Goal: Complete application form: Complete application form

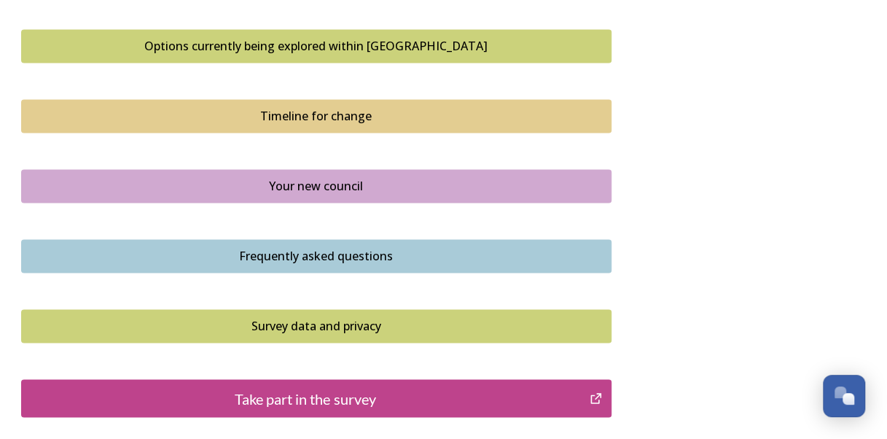
scroll to position [1126, 0]
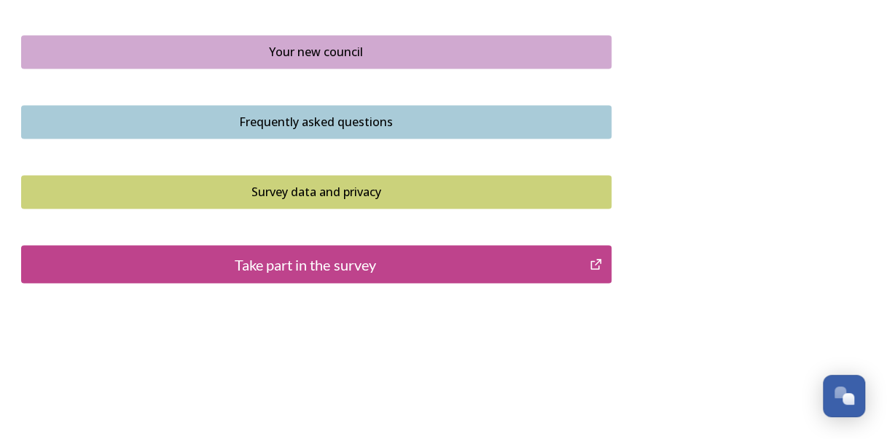
click at [394, 245] on button "Take part in the survey" at bounding box center [316, 264] width 590 height 38
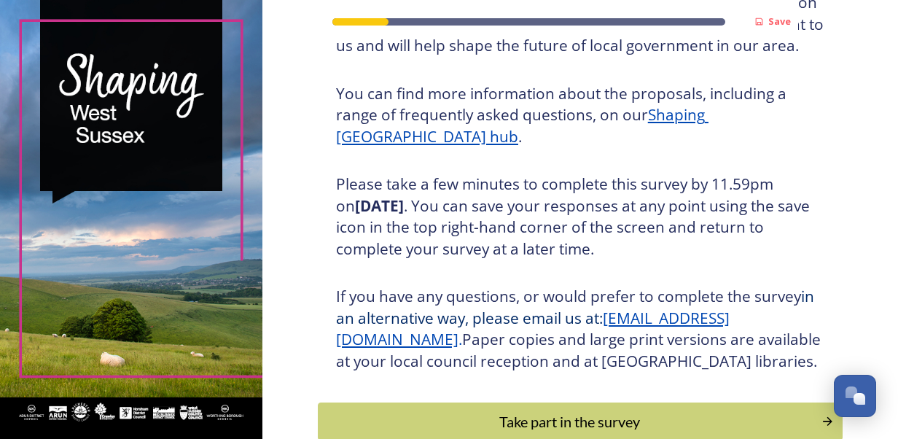
scroll to position [219, 0]
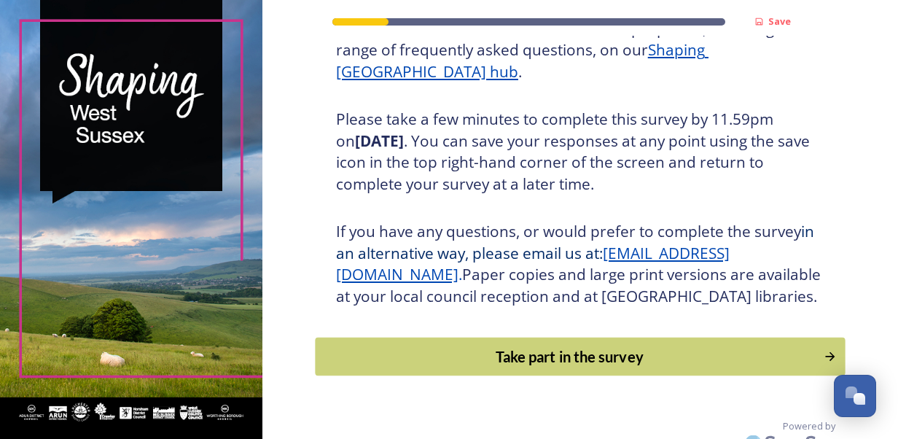
click at [529, 367] on div "Take part in the survey" at bounding box center [569, 357] width 493 height 22
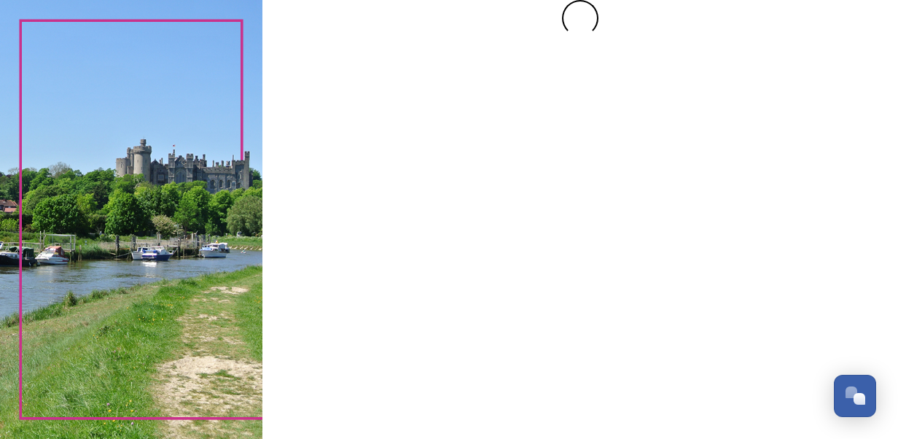
scroll to position [0, 0]
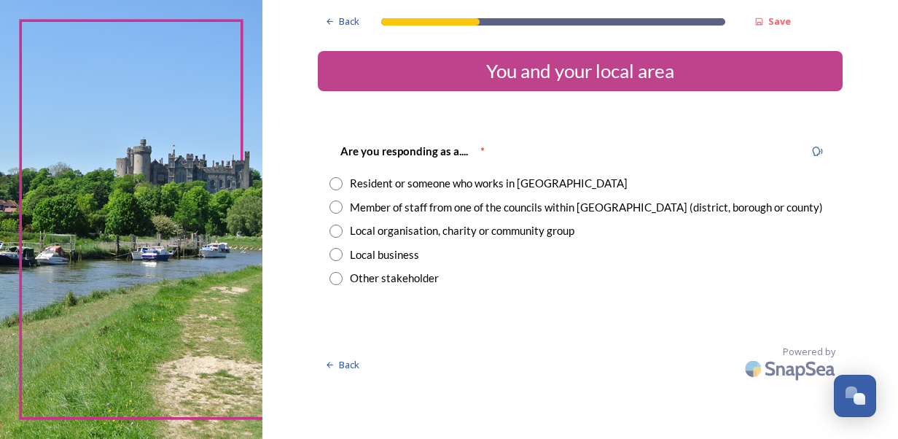
click at [348, 185] on div "Resident or someone who works in [GEOGRAPHIC_DATA]" at bounding box center [581, 183] width 502 height 17
radio input "true"
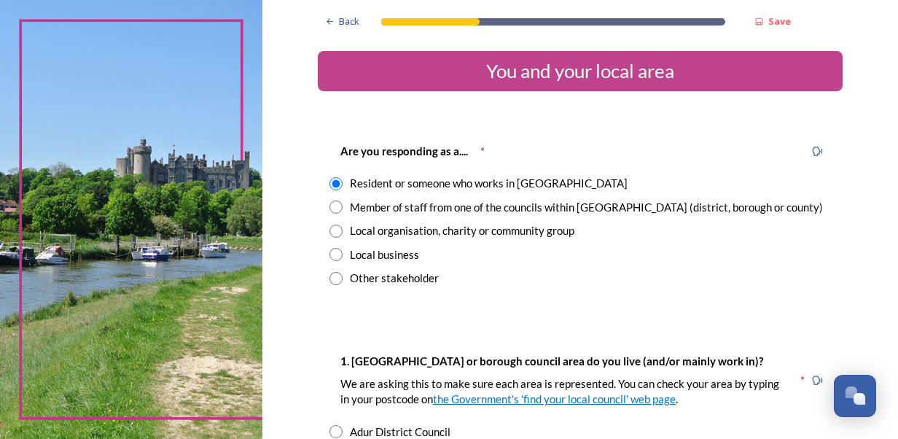
click at [323, 206] on div "Are you responding as a.... * Resident or someone who works in [GEOGRAPHIC_DATA…" at bounding box center [580, 214] width 525 height 173
click at [335, 203] on input "radio" at bounding box center [336, 206] width 13 height 13
radio input "true"
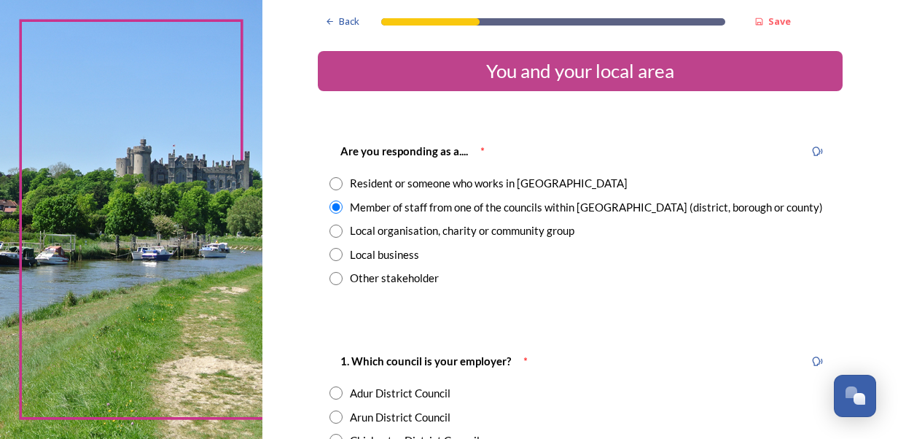
click at [330, 182] on input "radio" at bounding box center [336, 183] width 13 height 13
radio input "true"
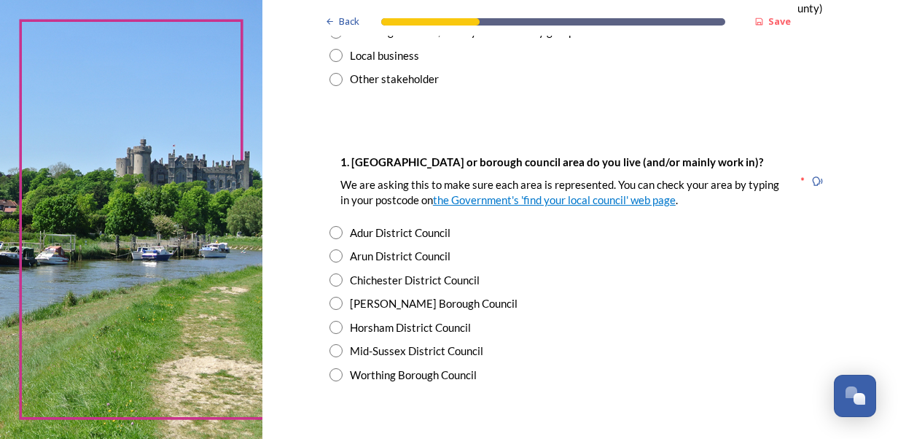
scroll to position [219, 0]
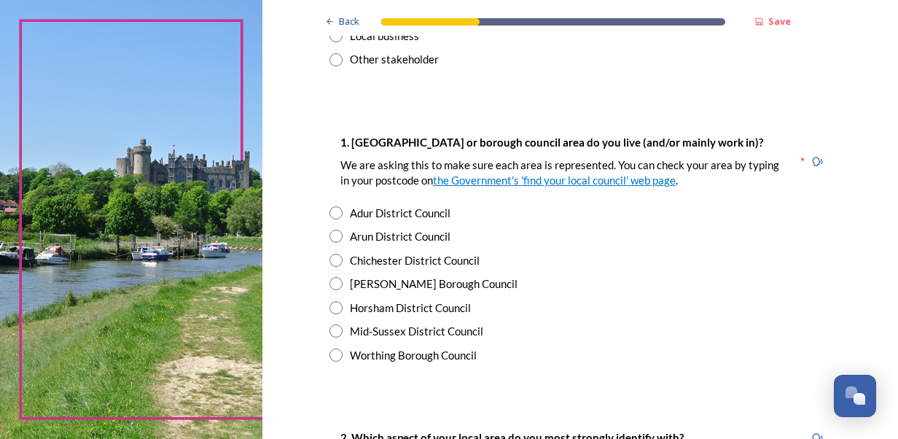
click at [435, 306] on div "Horsham District Council" at bounding box center [410, 308] width 121 height 17
radio input "true"
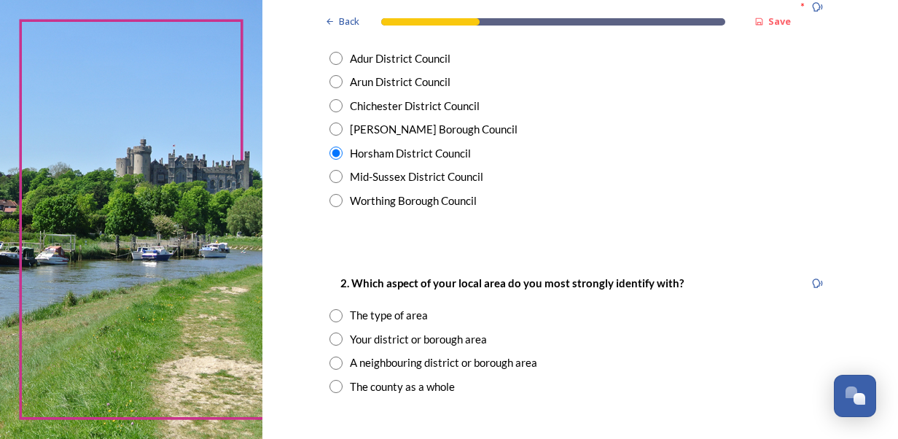
scroll to position [510, 0]
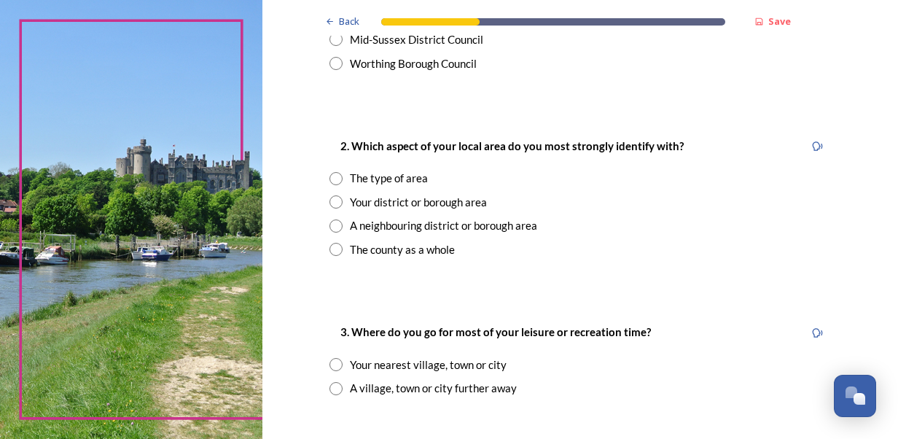
click at [405, 199] on div "Your district or borough area" at bounding box center [418, 202] width 137 height 17
radio input "true"
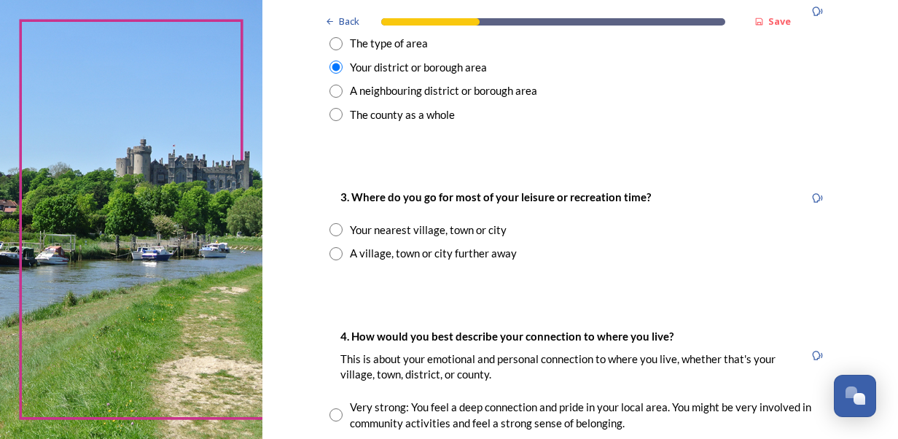
scroll to position [656, 0]
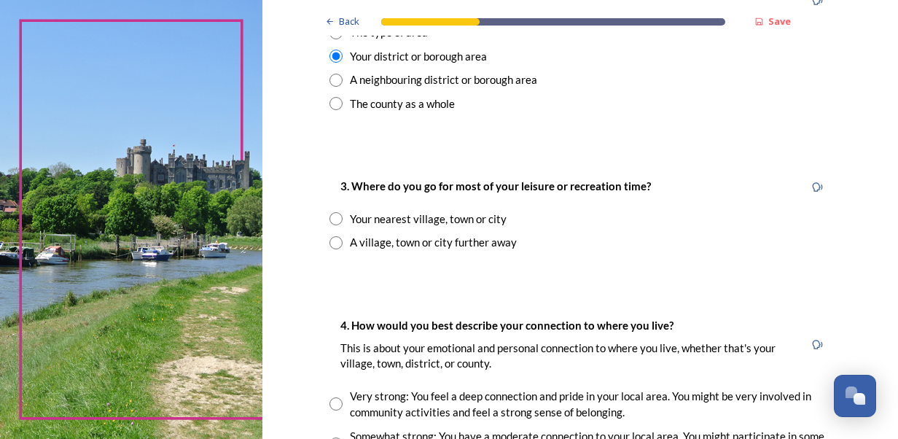
click at [476, 214] on div "Your nearest village, town or city" at bounding box center [428, 219] width 157 height 17
radio input "true"
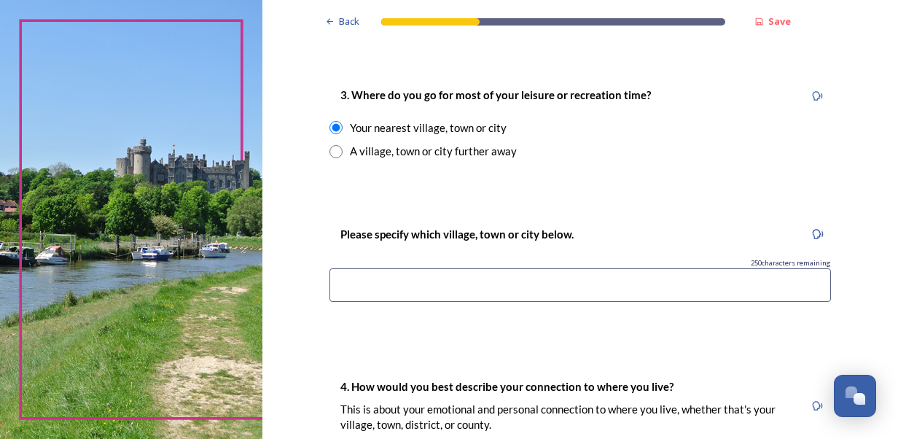
scroll to position [802, 0]
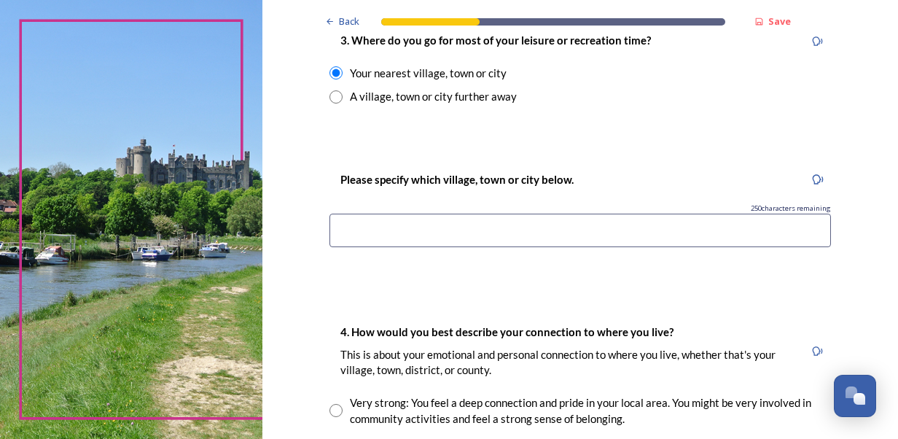
click at [555, 223] on input at bounding box center [581, 231] width 502 height 34
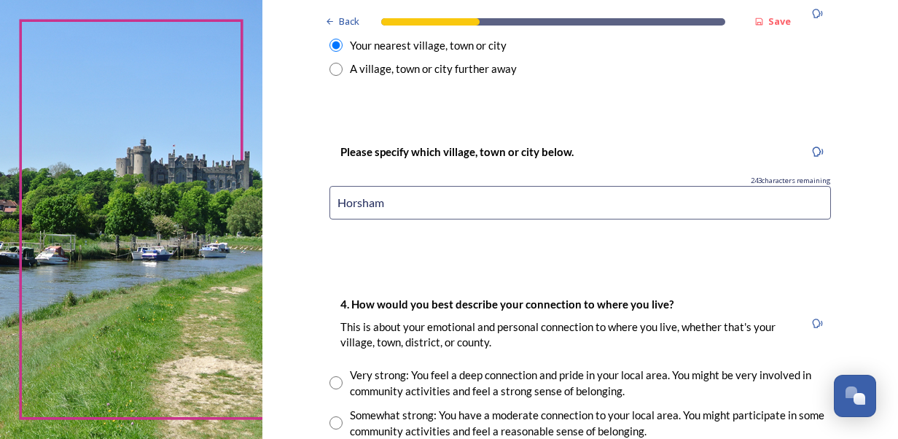
scroll to position [948, 0]
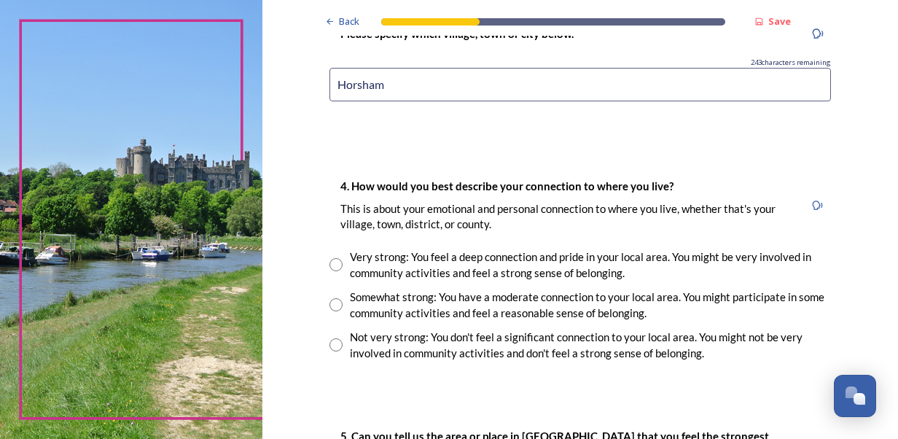
type input "Horsham"
click at [332, 270] on input "radio" at bounding box center [336, 264] width 13 height 13
radio input "true"
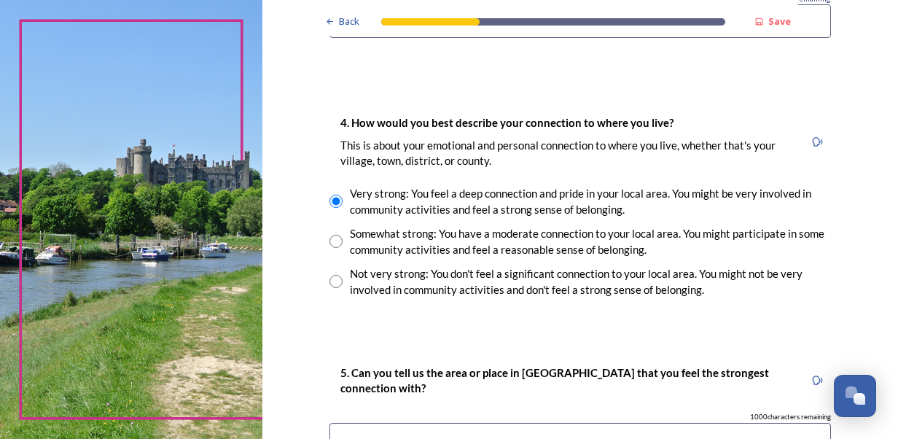
scroll to position [1093, 0]
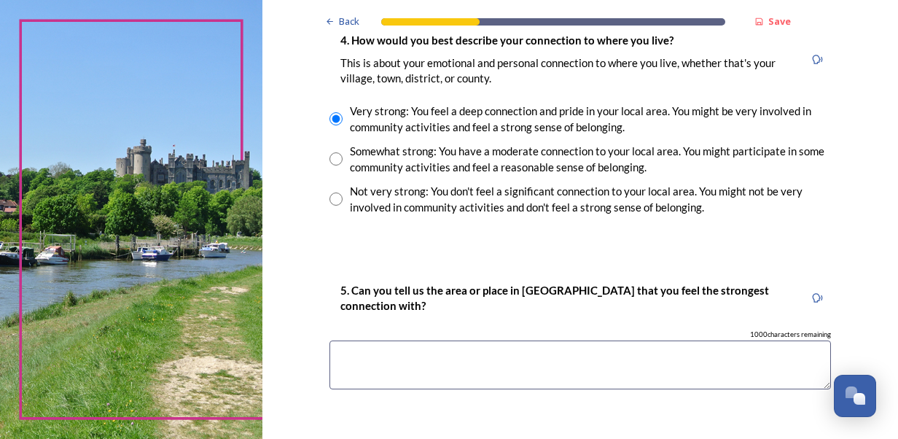
click at [425, 378] on textarea at bounding box center [581, 364] width 502 height 49
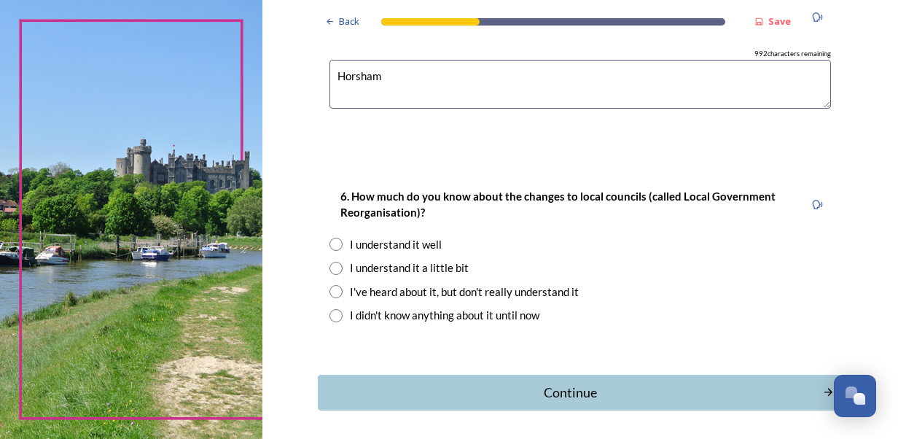
scroll to position [1385, 0]
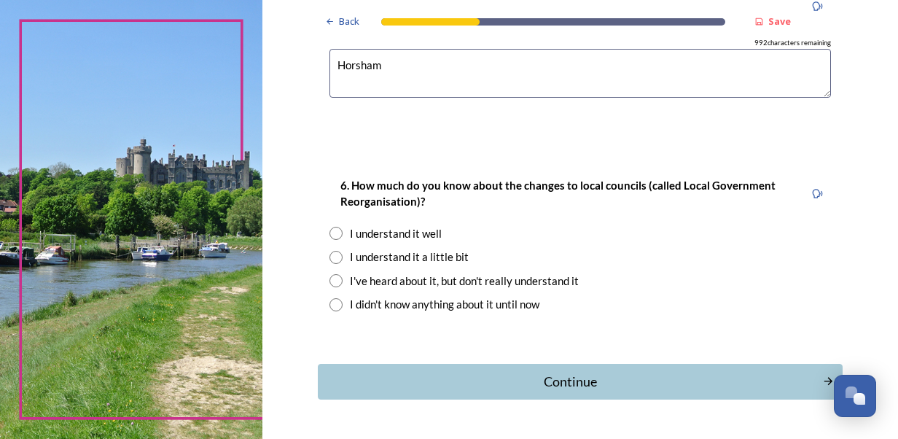
type textarea "Horsham"
click at [433, 235] on div "I understand it well" at bounding box center [396, 233] width 92 height 17
radio input "true"
click at [541, 392] on button "Continue" at bounding box center [580, 382] width 530 height 36
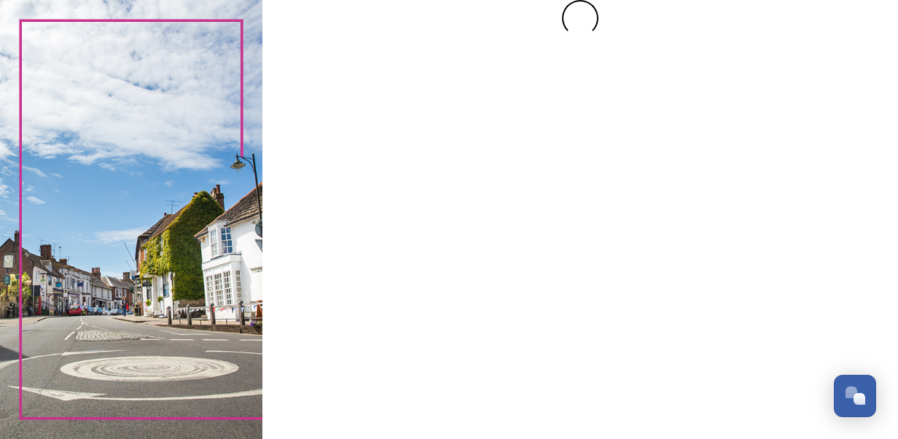
scroll to position [0, 0]
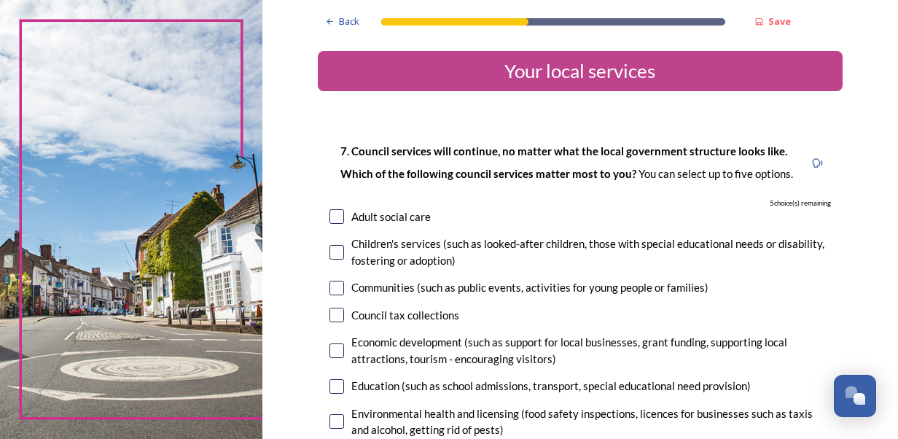
click at [351, 262] on div "Children's services (such as looked-after children, those with special educatio…" at bounding box center [591, 251] width 480 height 33
checkbox input "true"
click at [335, 289] on input "checkbox" at bounding box center [337, 288] width 15 height 15
checkbox input "true"
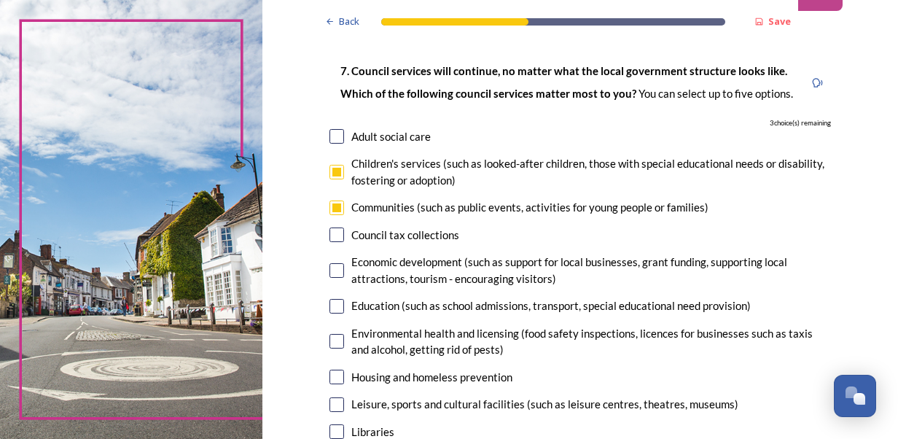
scroll to position [146, 0]
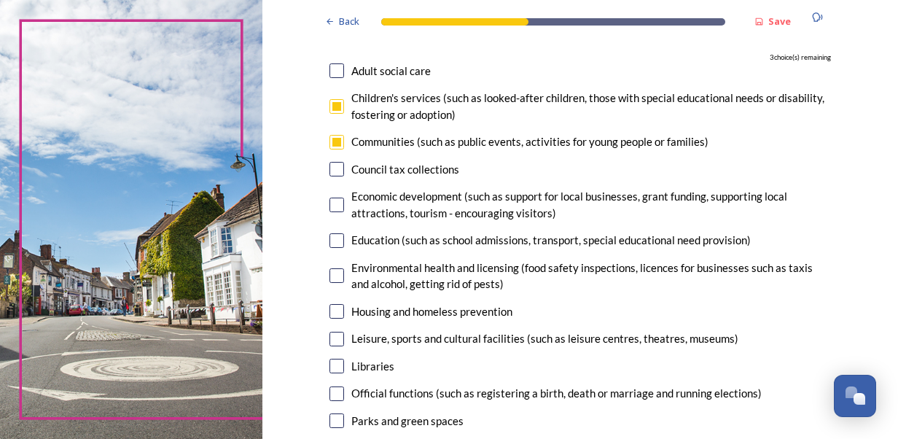
click at [332, 241] on input "checkbox" at bounding box center [337, 240] width 15 height 15
checkbox input "true"
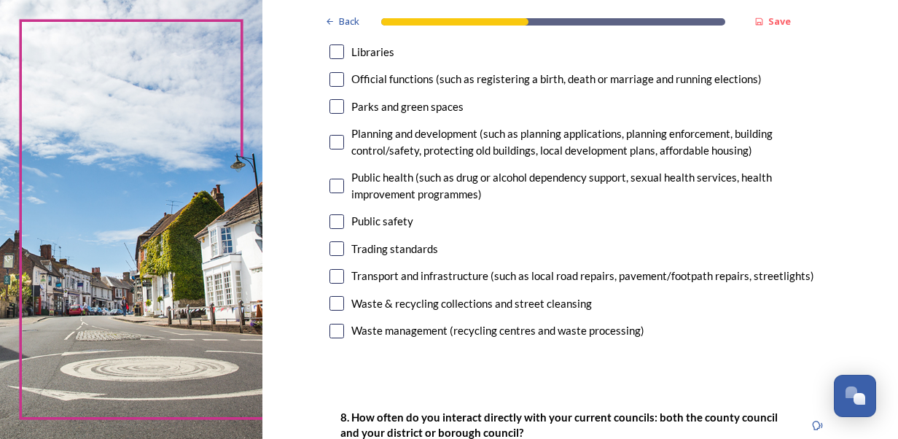
scroll to position [437, 0]
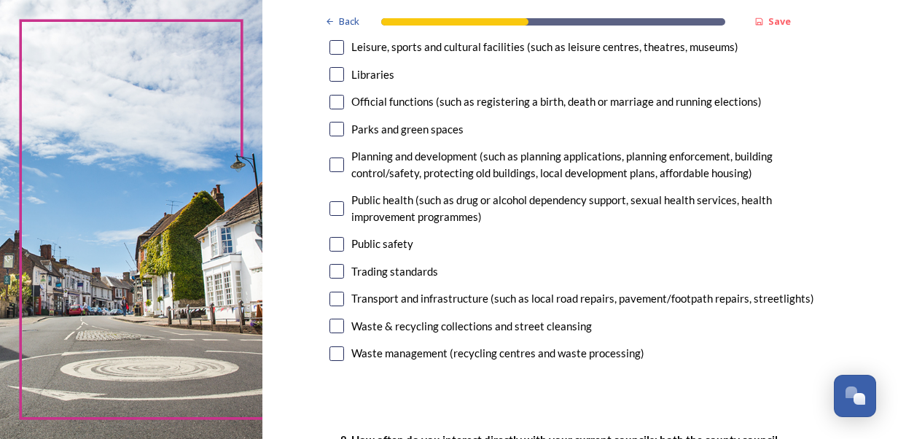
click at [330, 237] on input "checkbox" at bounding box center [337, 244] width 15 height 15
checkbox input "true"
click at [330, 213] on input "checkbox" at bounding box center [337, 208] width 15 height 15
checkbox input "true"
click at [335, 241] on input "checkbox" at bounding box center [337, 244] width 15 height 15
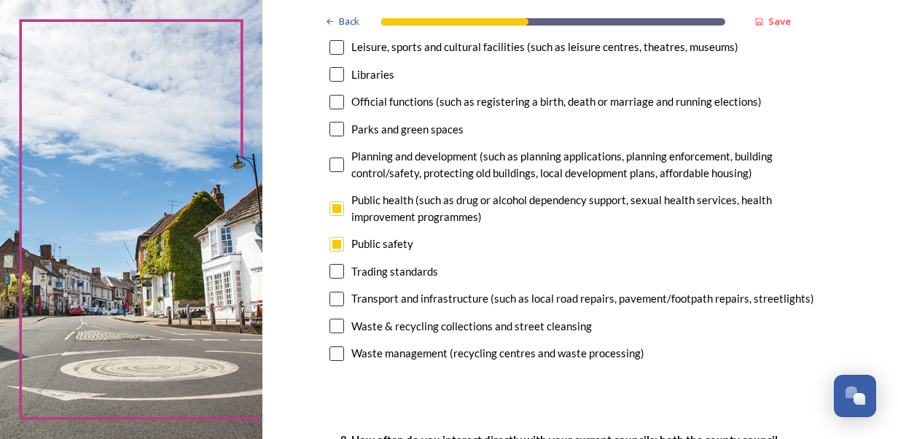
checkbox input "false"
click at [337, 131] on input "checkbox" at bounding box center [337, 129] width 15 height 15
checkbox input "true"
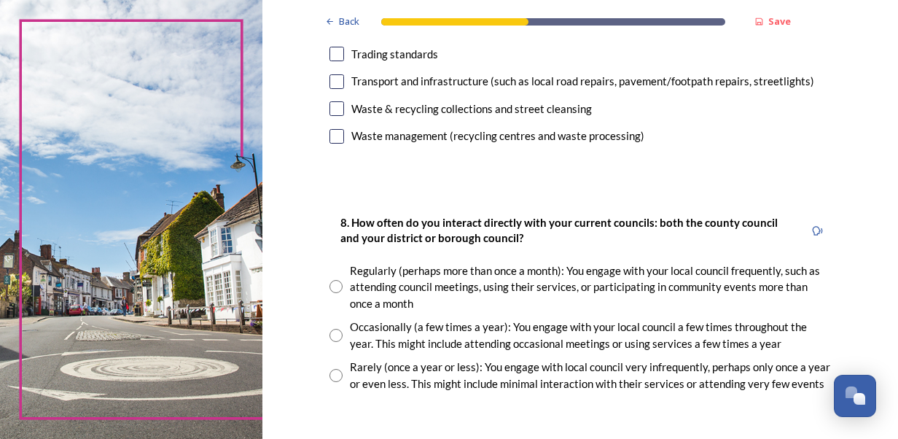
scroll to position [656, 0]
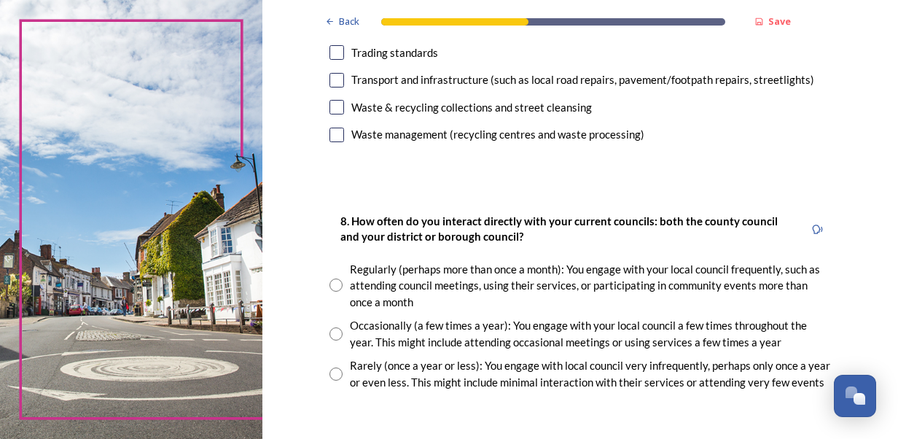
click at [334, 370] on input "radio" at bounding box center [336, 373] width 13 height 13
radio input "true"
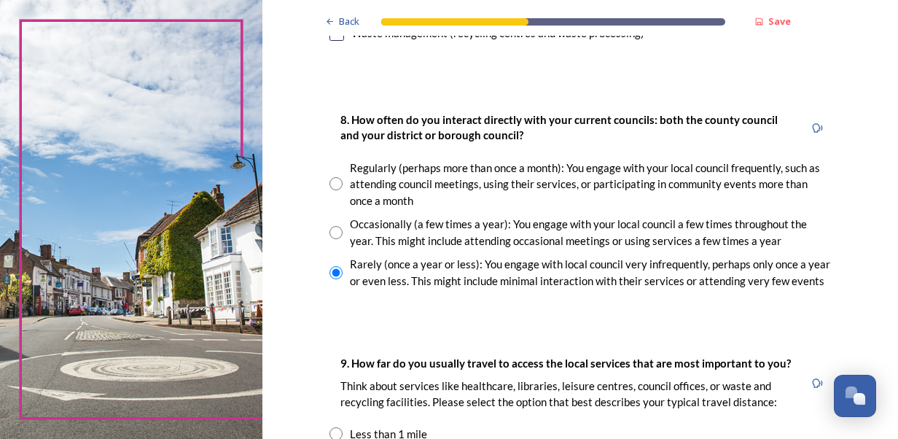
scroll to position [875, 0]
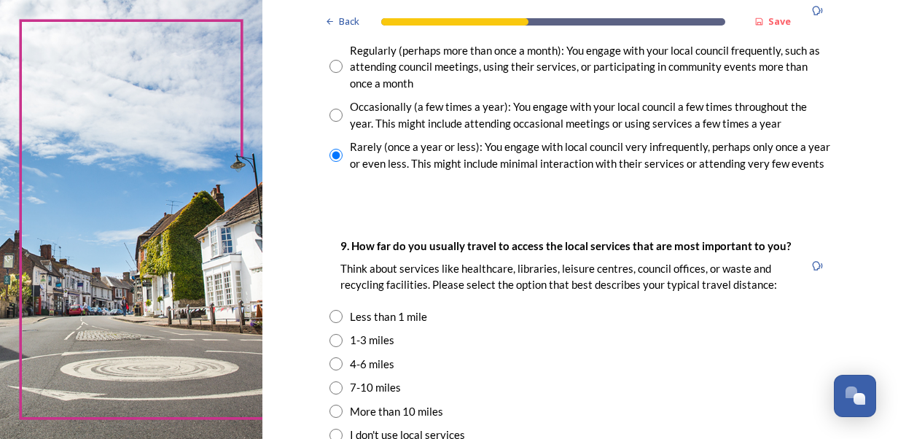
click at [332, 339] on input "radio" at bounding box center [336, 340] width 13 height 13
radio input "true"
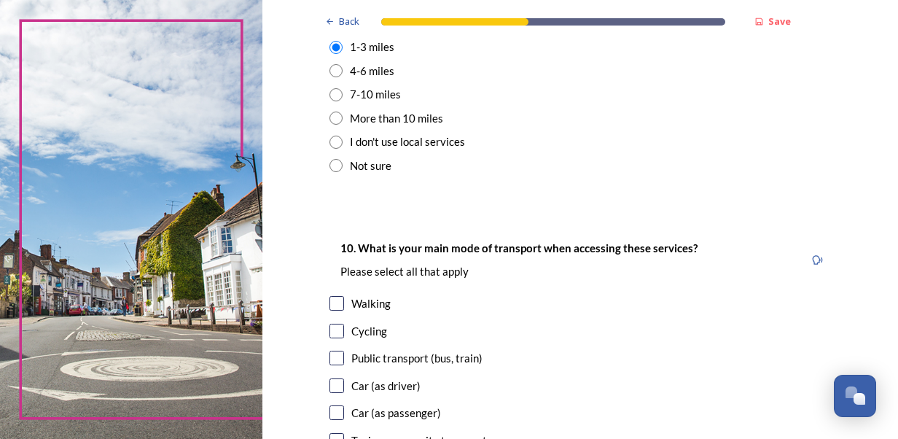
scroll to position [1239, 0]
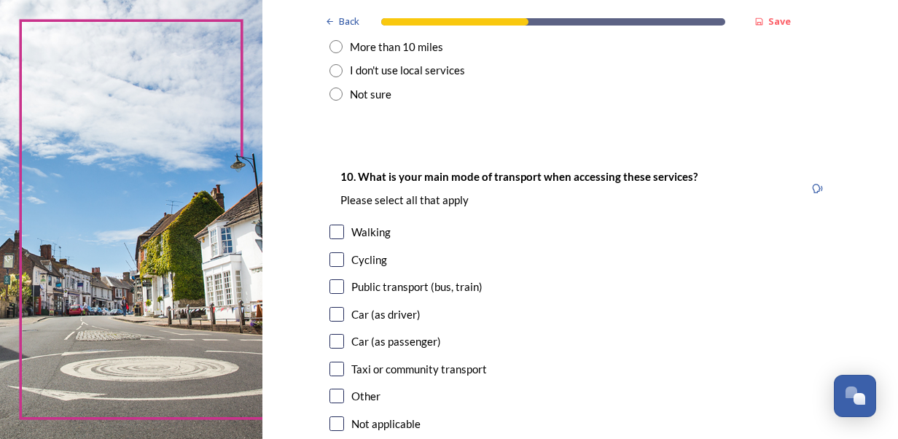
click at [367, 236] on div "Walking" at bounding box center [370, 232] width 39 height 17
checkbox input "true"
click at [332, 308] on input "checkbox" at bounding box center [337, 314] width 15 height 15
checkbox input "true"
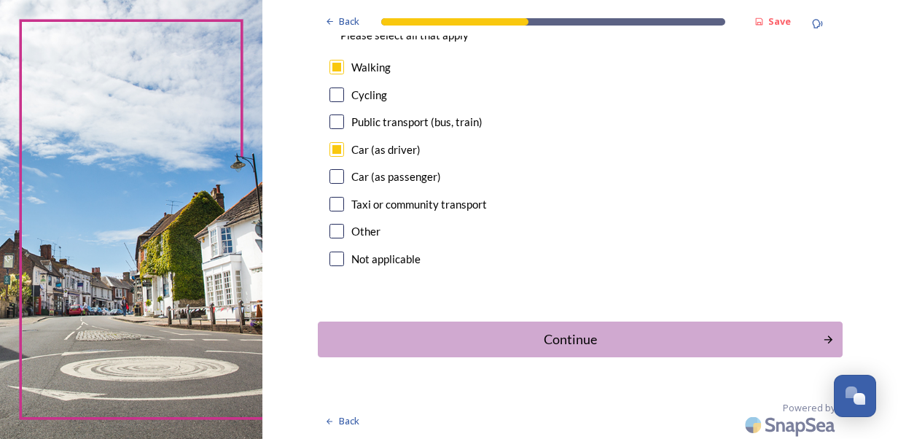
scroll to position [1406, 0]
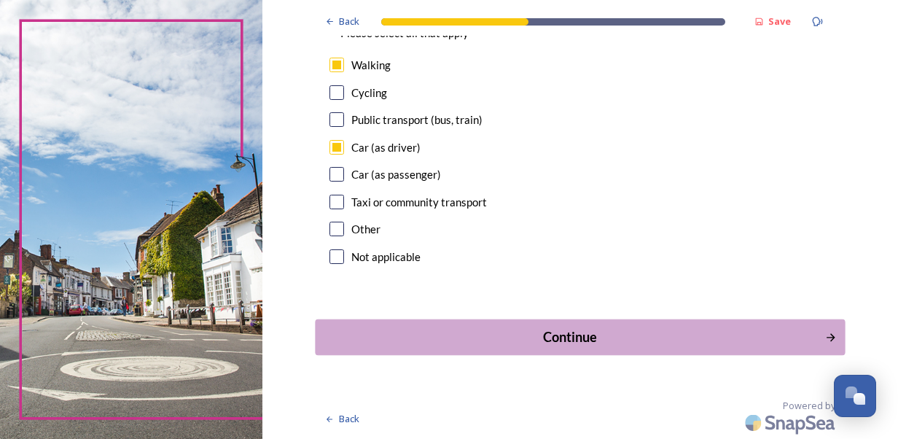
click at [436, 335] on div "Continue" at bounding box center [570, 337] width 494 height 20
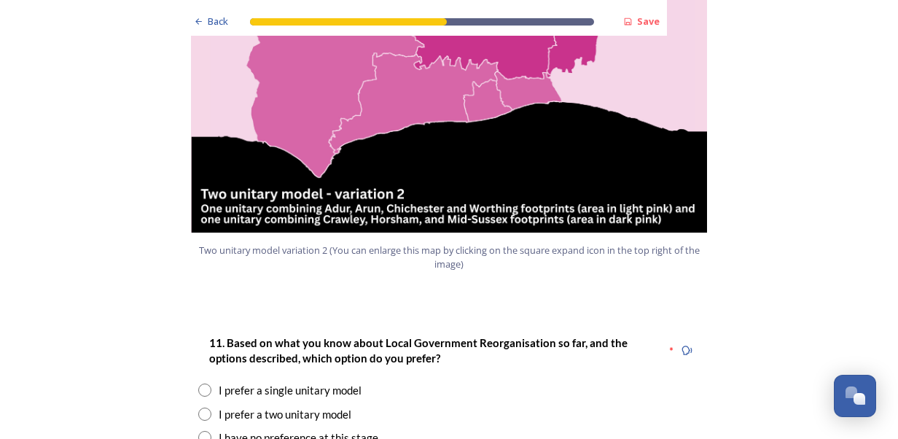
scroll to position [1750, 0]
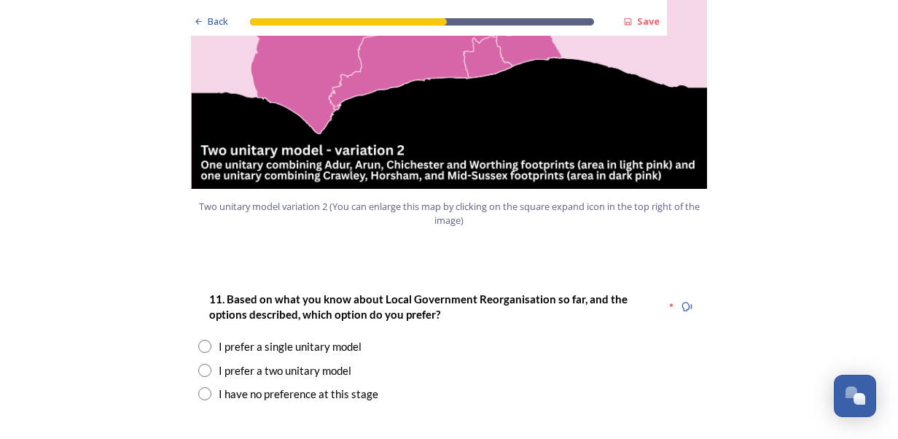
click at [297, 338] on div "I prefer a single unitary model" at bounding box center [290, 346] width 143 height 17
radio input "true"
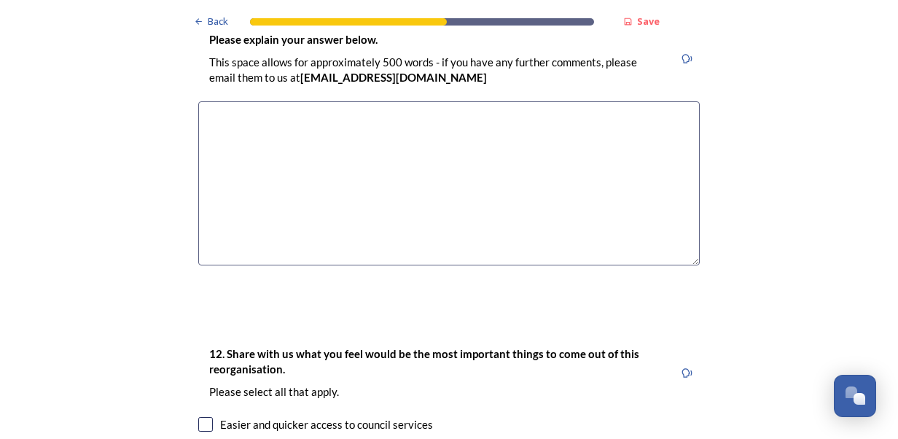
scroll to position [2333, 0]
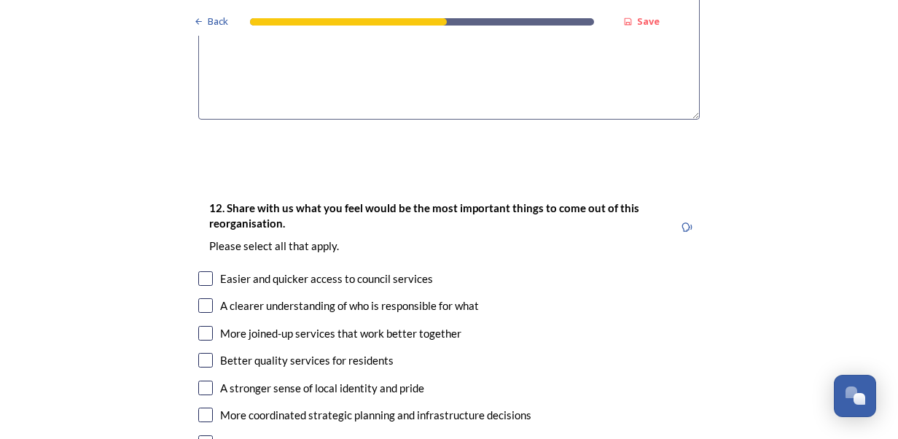
click at [207, 243] on div "12. Share with us what you feel would be the most important things to come out …" at bounding box center [449, 381] width 525 height 394
click at [200, 271] on input "checkbox" at bounding box center [205, 278] width 15 height 15
checkbox input "true"
click at [198, 297] on div "A clearer understanding of who is responsible for what" at bounding box center [449, 305] width 502 height 17
checkbox input "true"
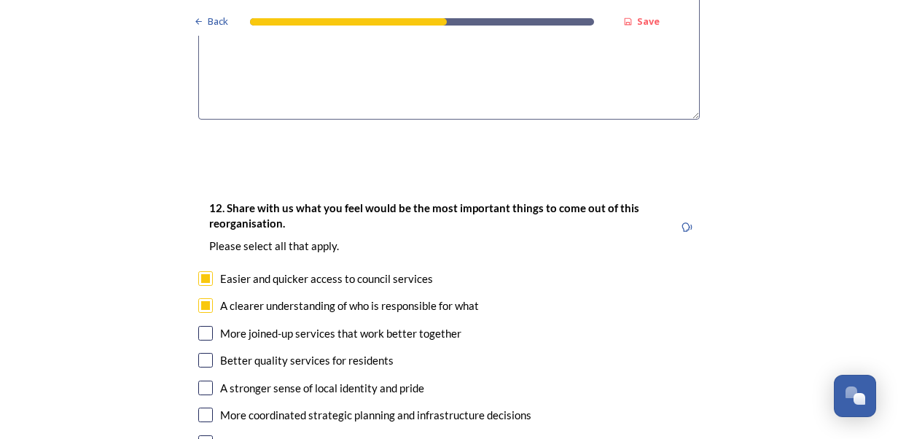
click at [201, 326] on input "checkbox" at bounding box center [205, 333] width 15 height 15
checkbox input "true"
click at [200, 298] on input "checkbox" at bounding box center [205, 305] width 15 height 15
checkbox input "false"
click at [206, 353] on input "checkbox" at bounding box center [205, 360] width 15 height 15
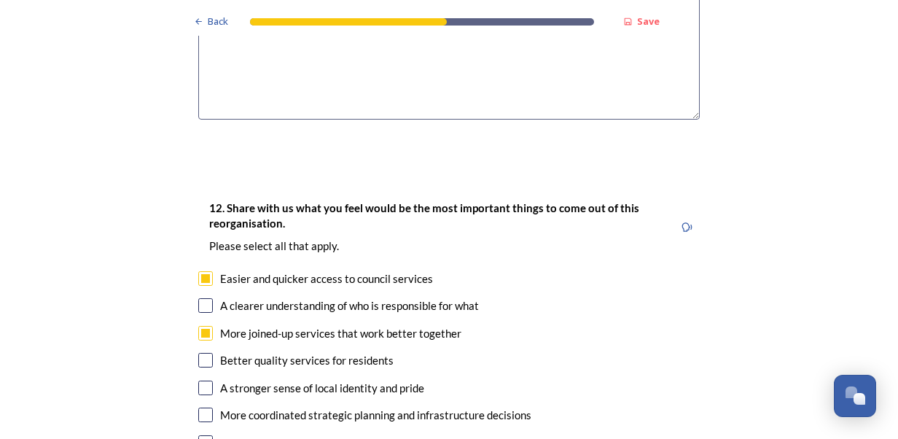
checkbox input "true"
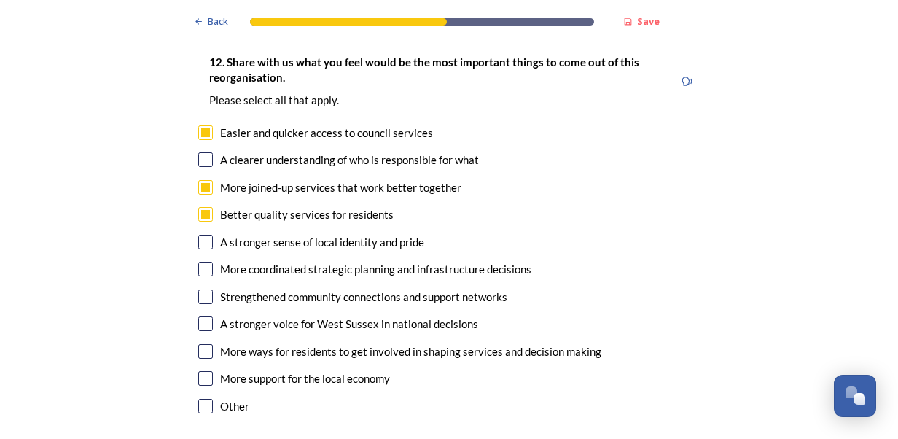
click at [205, 289] on input "checkbox" at bounding box center [205, 296] width 15 height 15
checkbox input "true"
click at [198, 371] on input "checkbox" at bounding box center [205, 378] width 15 height 15
checkbox input "true"
click at [198, 344] on input "checkbox" at bounding box center [205, 351] width 15 height 15
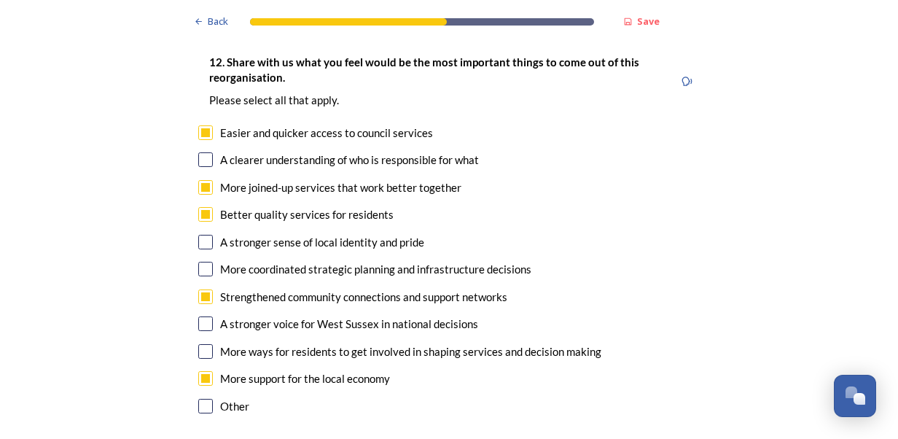
checkbox input "true"
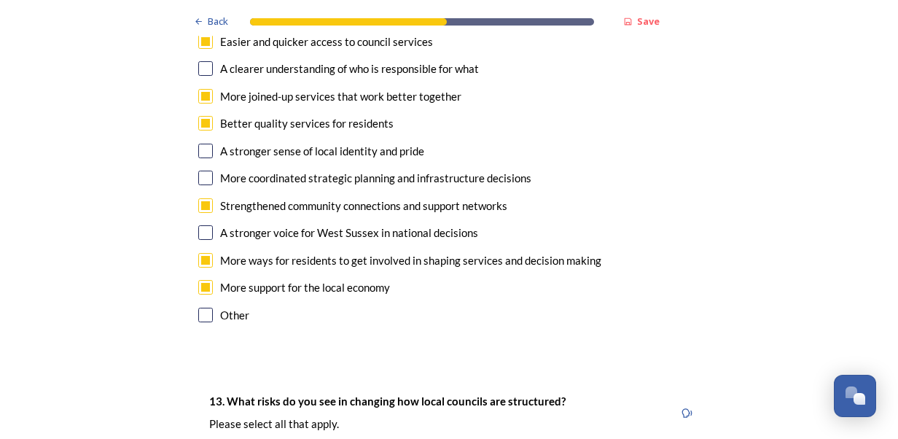
scroll to position [2697, 0]
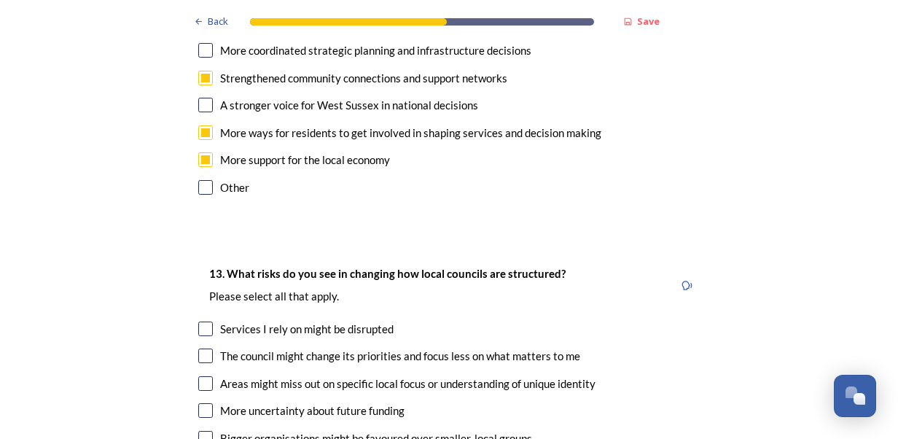
click at [200, 348] on input "checkbox" at bounding box center [205, 355] width 15 height 15
checkbox input "true"
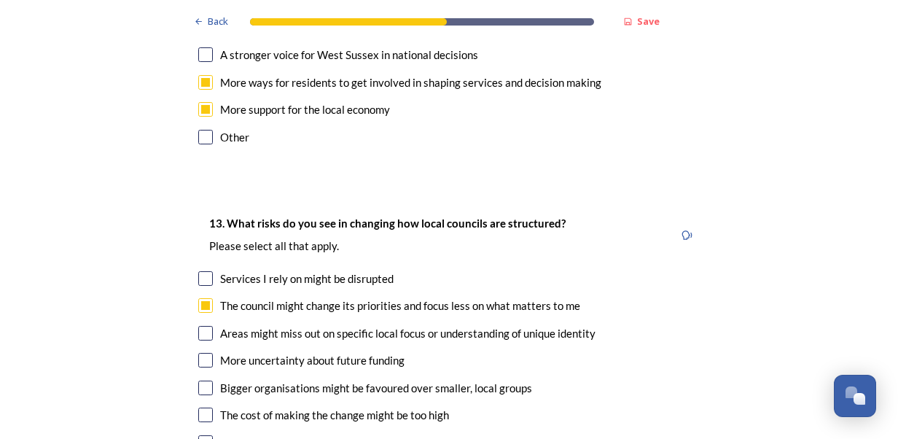
scroll to position [2770, 0]
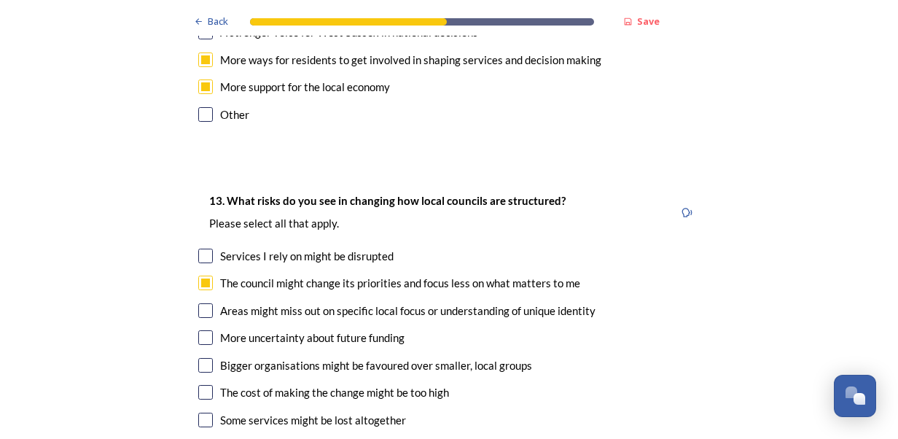
click at [202, 330] on input "checkbox" at bounding box center [205, 337] width 15 height 15
checkbox input "true"
click at [198, 358] on input "checkbox" at bounding box center [205, 365] width 15 height 15
checkbox input "true"
click at [201, 385] on input "checkbox" at bounding box center [205, 392] width 15 height 15
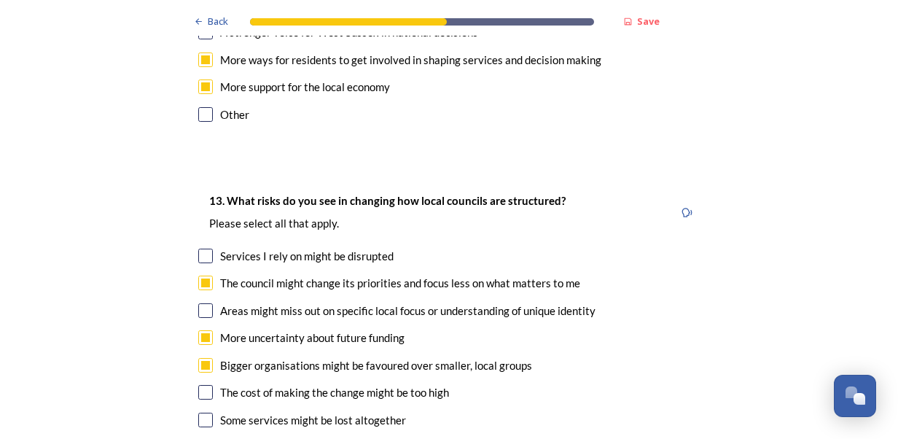
checkbox input "true"
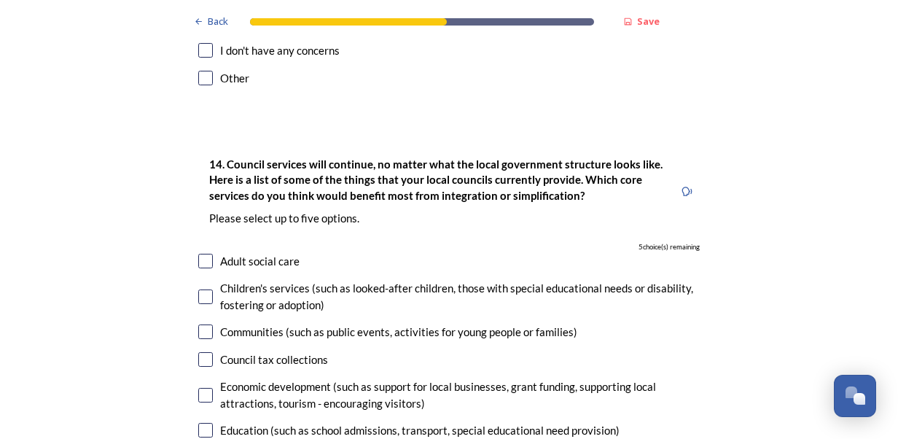
scroll to position [3208, 0]
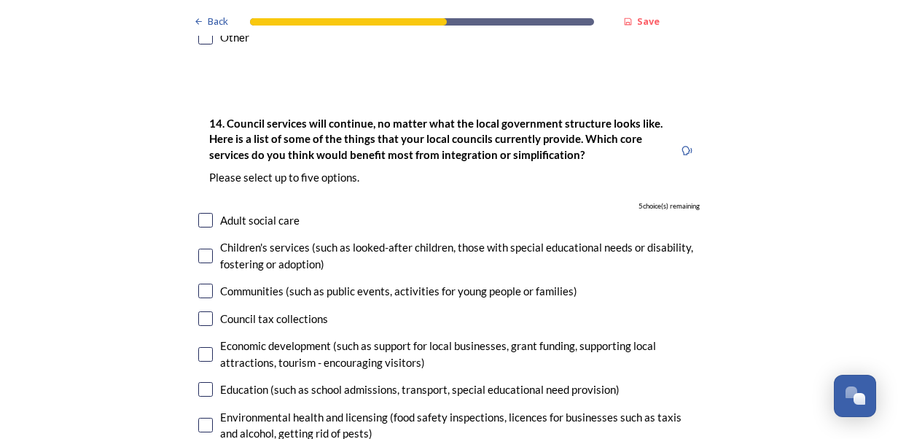
click at [200, 249] on input "checkbox" at bounding box center [205, 256] width 15 height 15
checkbox input "true"
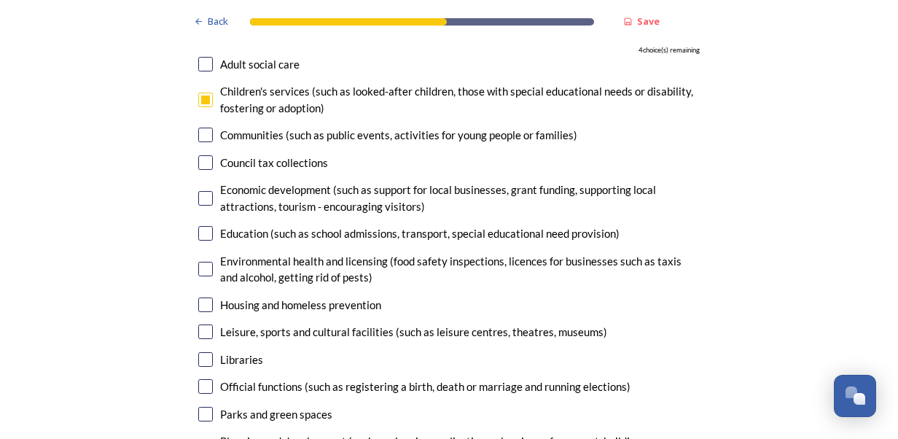
scroll to position [3426, 0]
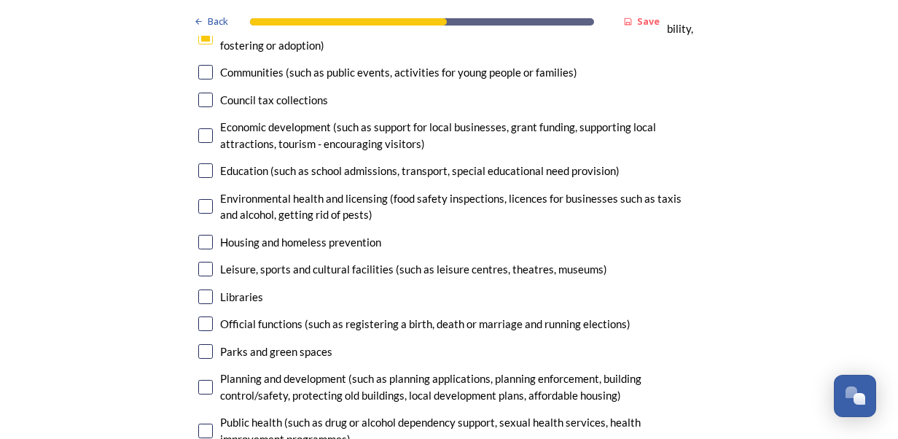
click at [198, 235] on input "checkbox" at bounding box center [205, 242] width 15 height 15
checkbox input "true"
click at [207, 316] on input "checkbox" at bounding box center [205, 323] width 15 height 15
checkbox input "false"
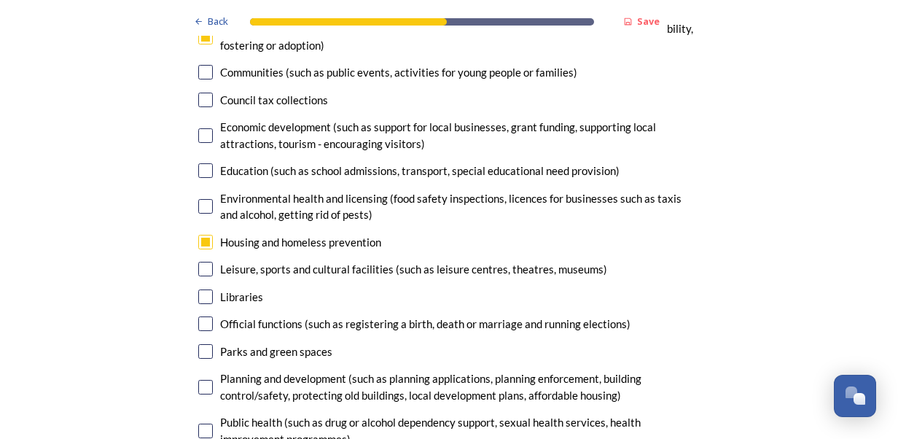
click at [203, 380] on input "checkbox" at bounding box center [205, 387] width 15 height 15
checkbox input "true"
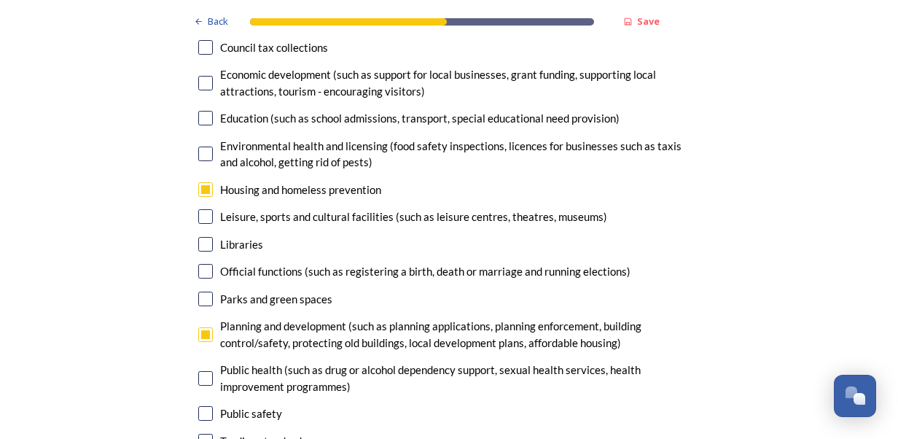
scroll to position [3572, 0]
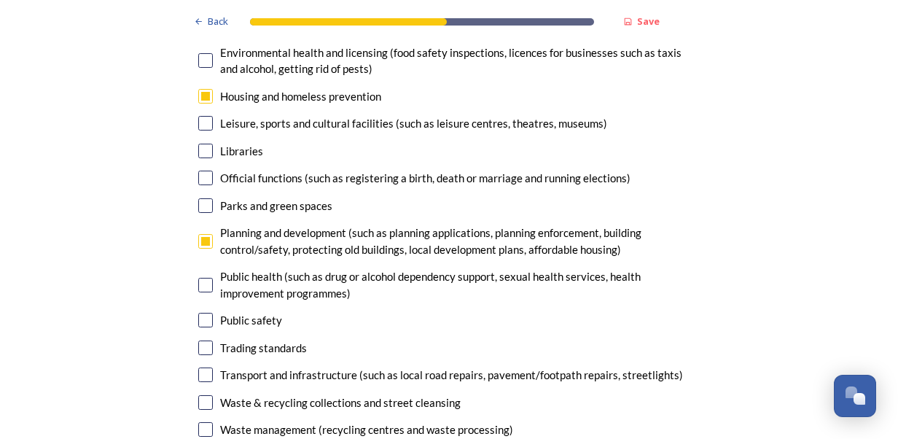
click at [204, 395] on input "checkbox" at bounding box center [205, 402] width 15 height 15
checkbox input "true"
click at [203, 422] on input "checkbox" at bounding box center [205, 429] width 15 height 15
checkbox input "true"
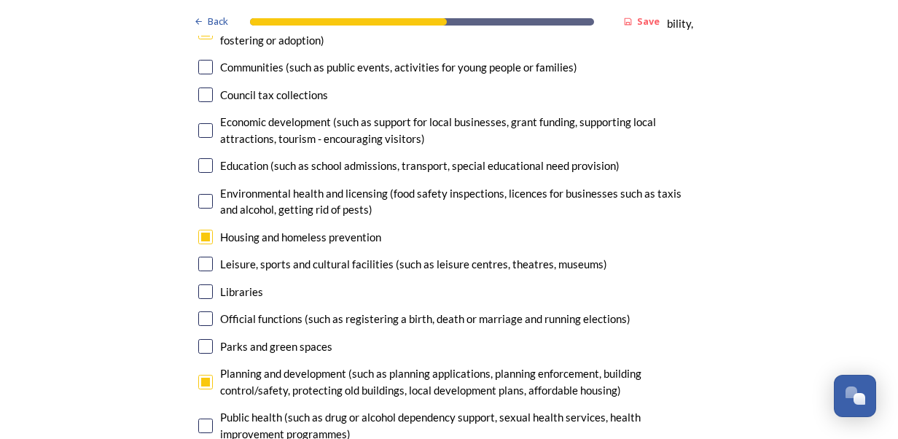
scroll to position [3280, 0]
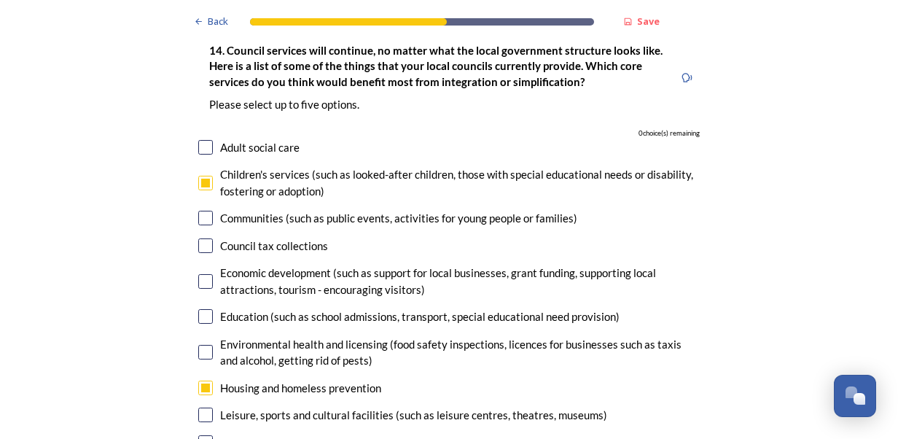
click at [198, 176] on input "checkbox" at bounding box center [205, 183] width 15 height 15
checkbox input "false"
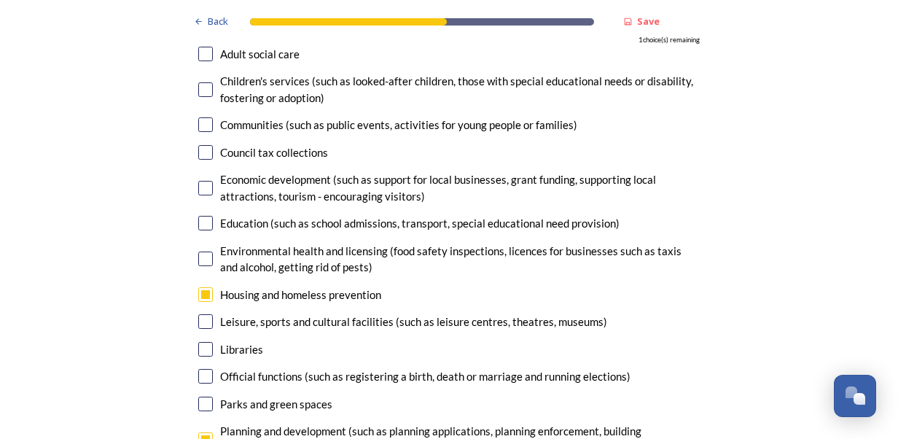
scroll to position [3426, 0]
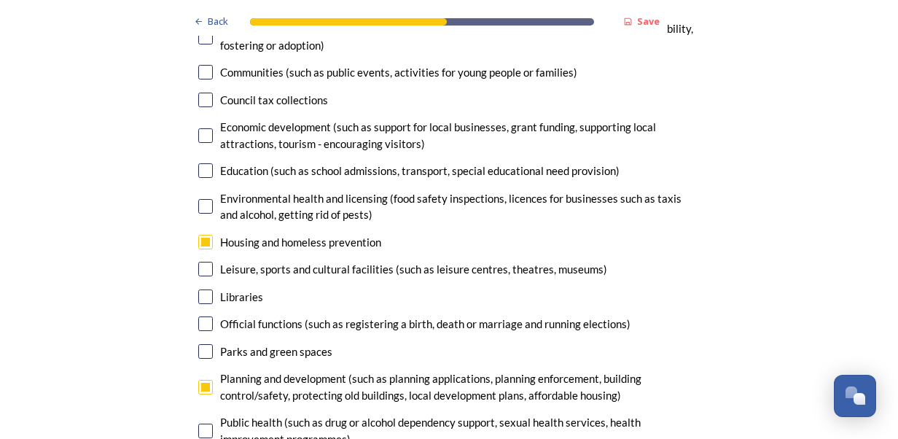
click at [201, 262] on input "checkbox" at bounding box center [205, 269] width 15 height 15
checkbox input "true"
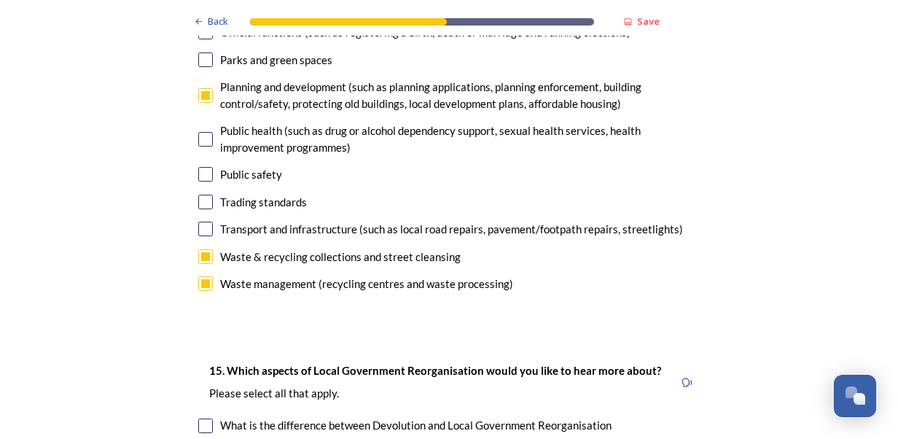
scroll to position [3864, 0]
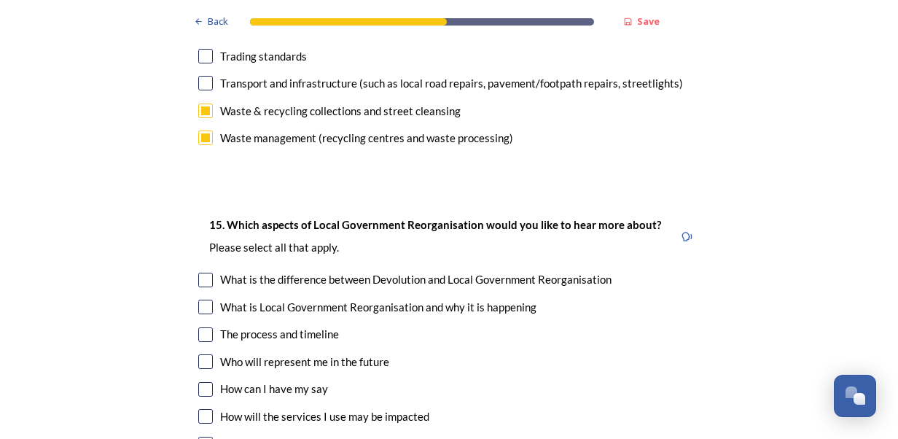
click at [206, 327] on input "checkbox" at bounding box center [205, 334] width 15 height 15
checkbox input "true"
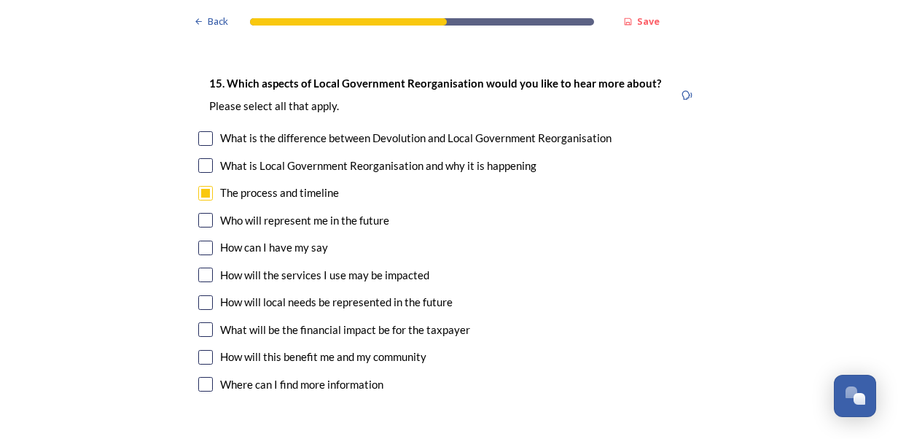
scroll to position [4009, 0]
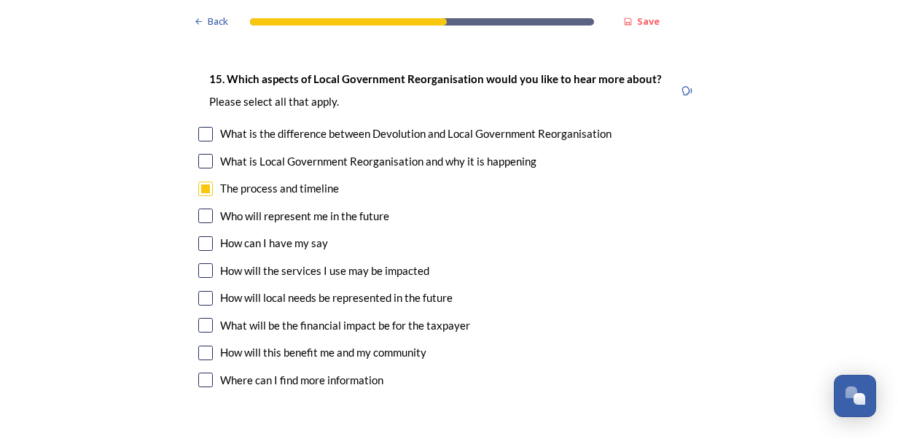
click at [200, 263] on input "checkbox" at bounding box center [205, 270] width 15 height 15
checkbox input "true"
click at [201, 271] on div "15. Which aspects of Local Government Reorganisation would you like to hear mor…" at bounding box center [449, 230] width 525 height 351
click at [201, 318] on input "checkbox" at bounding box center [205, 325] width 15 height 15
checkbox input "true"
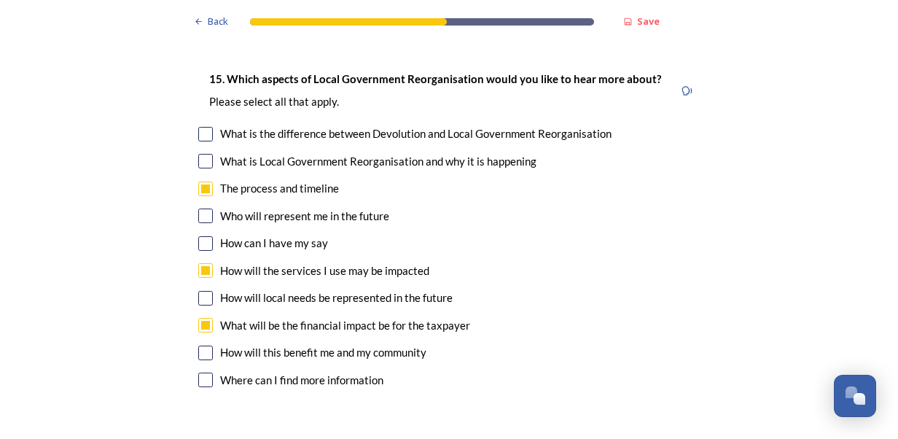
click at [201, 296] on div "15. Which aspects of Local Government Reorganisation would you like to hear mor…" at bounding box center [449, 230] width 525 height 351
click at [200, 346] on input "checkbox" at bounding box center [205, 353] width 15 height 15
checkbox input "true"
click at [200, 373] on input "checkbox" at bounding box center [205, 380] width 15 height 15
checkbox input "true"
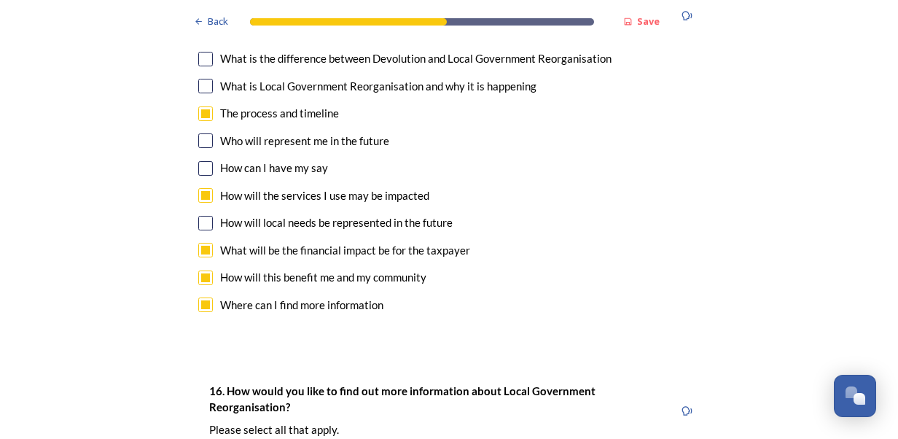
scroll to position [4228, 0]
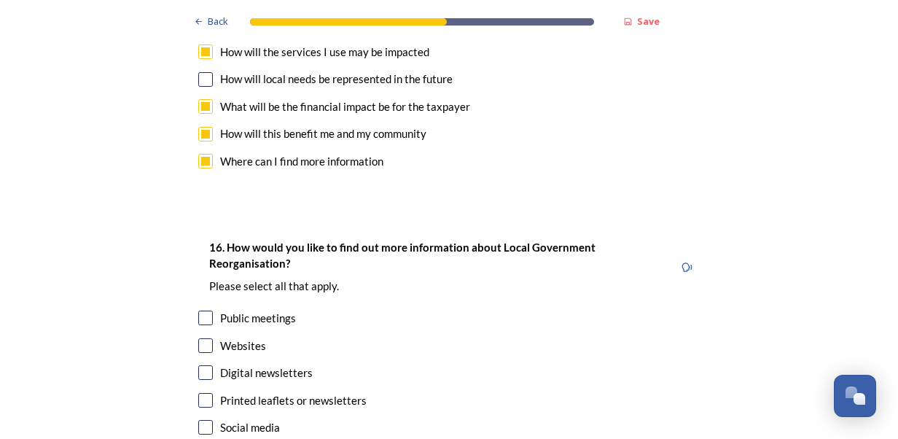
click at [203, 365] on input "checkbox" at bounding box center [205, 372] width 15 height 15
checkbox input "true"
click at [198, 393] on input "checkbox" at bounding box center [205, 400] width 15 height 15
checkbox input "true"
click at [206, 338] on input "checkbox" at bounding box center [205, 345] width 15 height 15
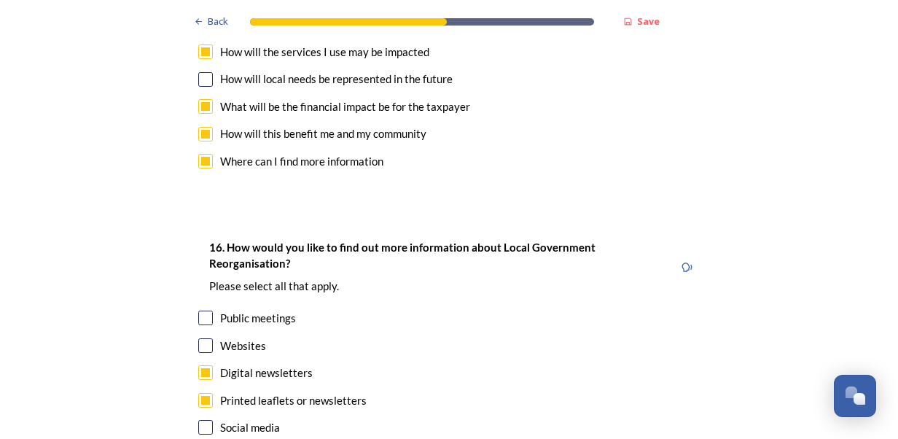
checkbox input "true"
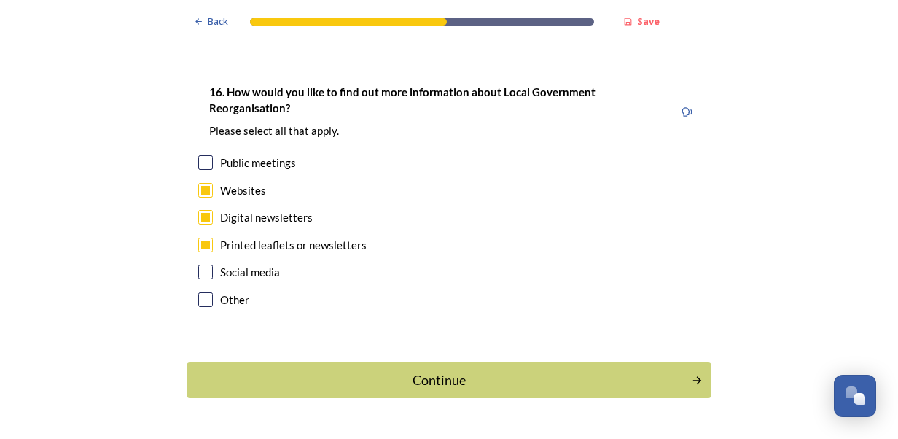
click at [344, 370] on div "Continue" at bounding box center [439, 380] width 489 height 20
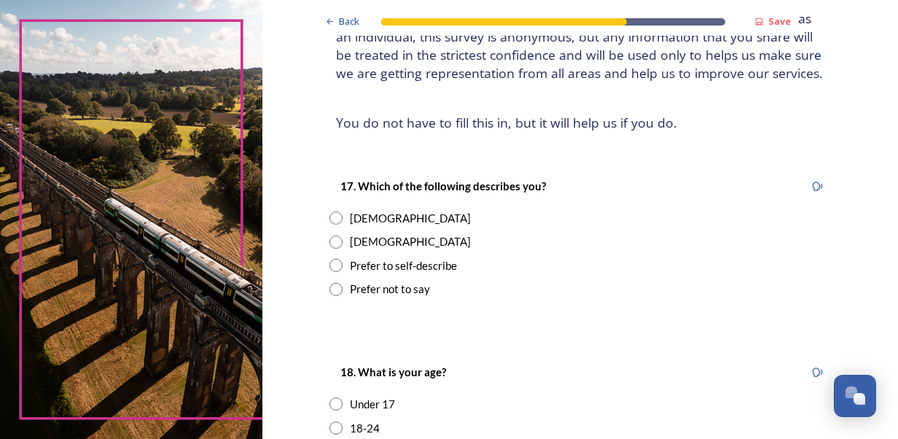
scroll to position [146, 0]
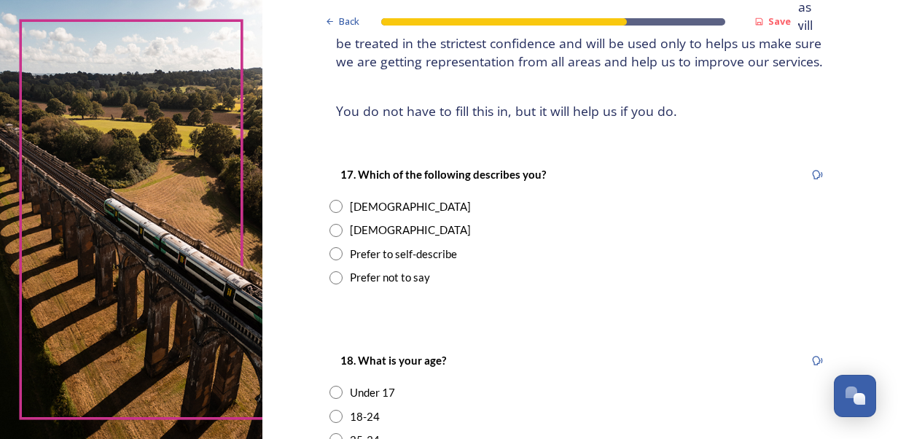
click at [361, 206] on div "[DEMOGRAPHIC_DATA]" at bounding box center [410, 206] width 121 height 17
radio input "true"
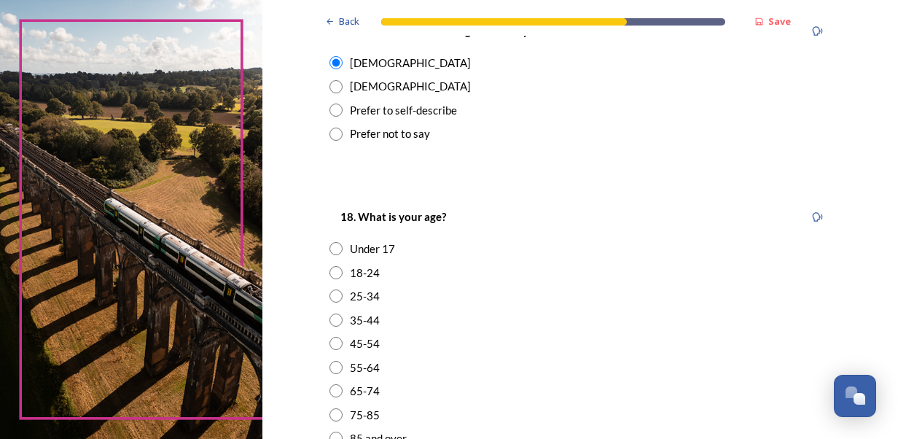
scroll to position [292, 0]
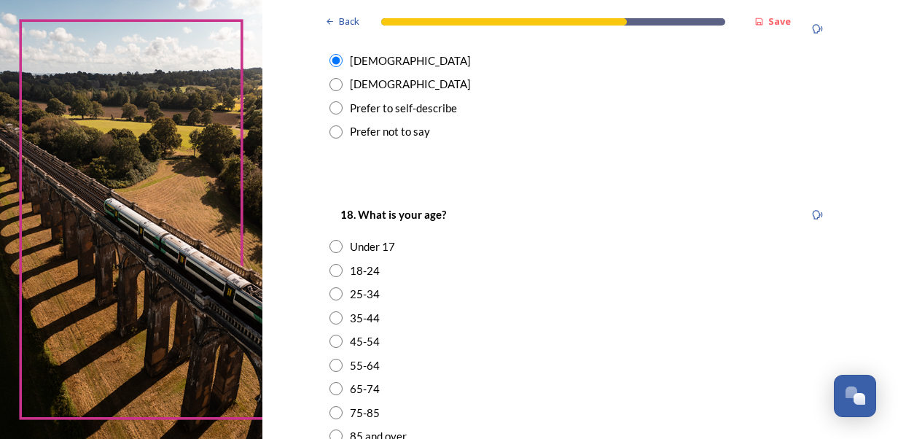
click at [330, 297] on input "radio" at bounding box center [336, 293] width 13 height 13
radio input "true"
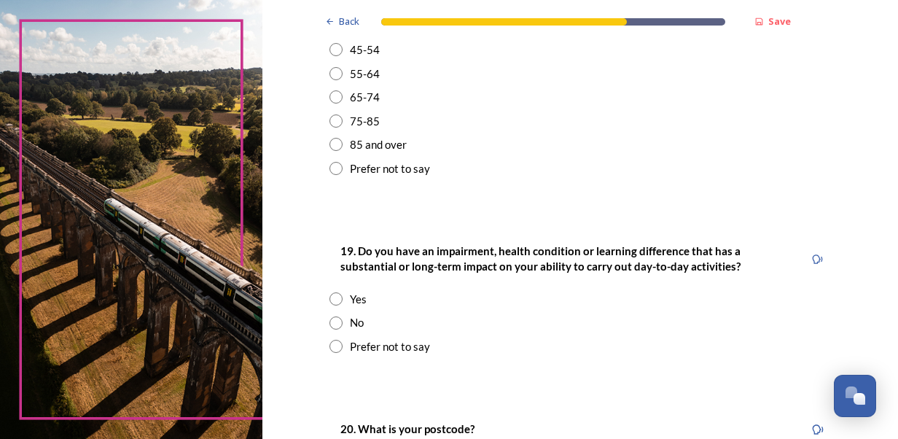
click at [359, 321] on div "No" at bounding box center [581, 322] width 502 height 17
radio input "true"
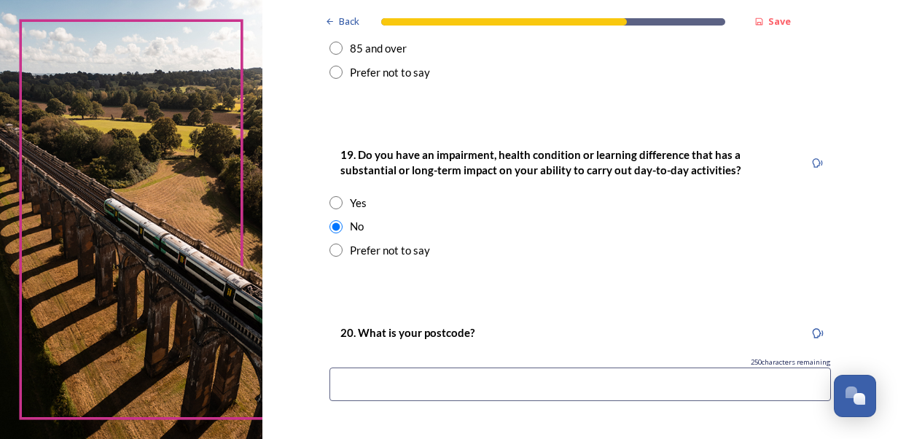
scroll to position [802, 0]
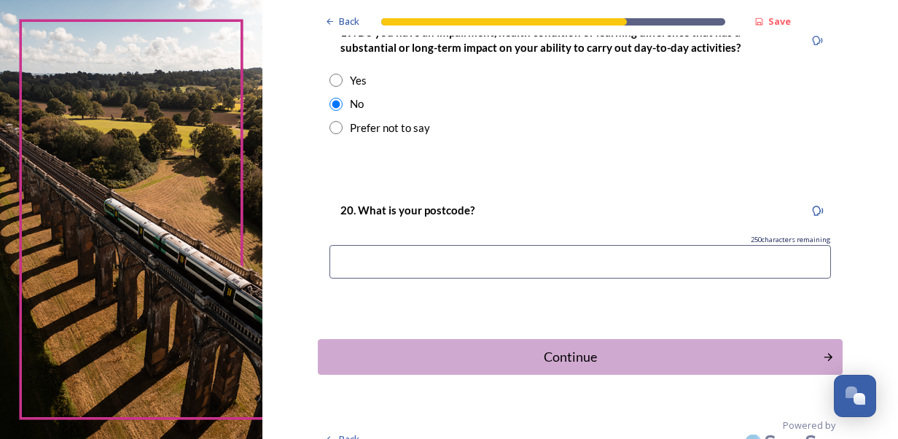
click at [437, 268] on input at bounding box center [581, 262] width 502 height 34
click at [356, 265] on input "rh122rj" at bounding box center [581, 262] width 502 height 34
type input "rh12 2rj"
click at [437, 341] on button "Continue" at bounding box center [580, 357] width 530 height 36
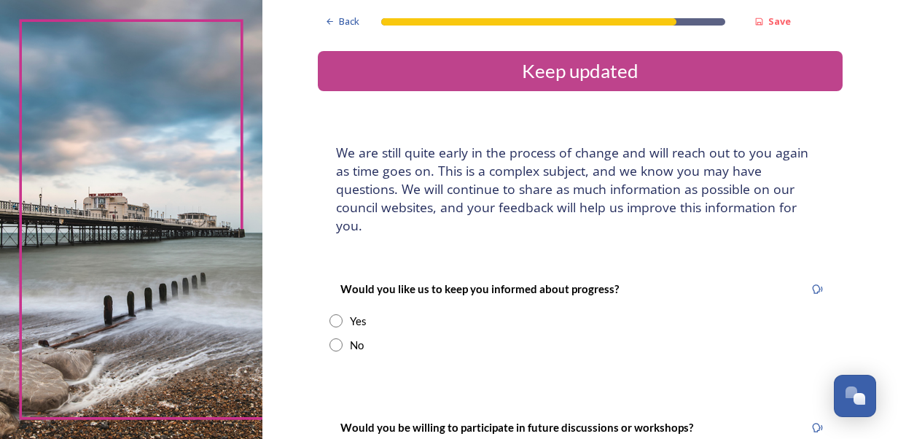
click at [350, 337] on div "No" at bounding box center [357, 345] width 14 height 17
radio input "true"
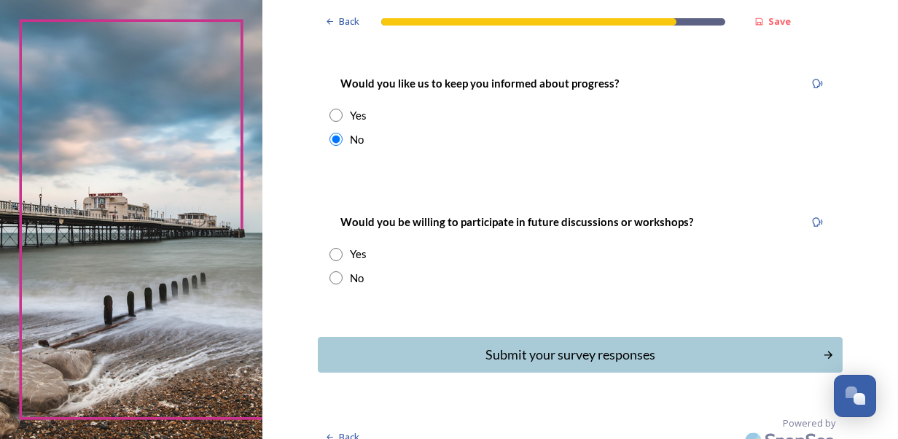
click at [391, 246] on div "Yes" at bounding box center [581, 254] width 502 height 17
radio input "true"
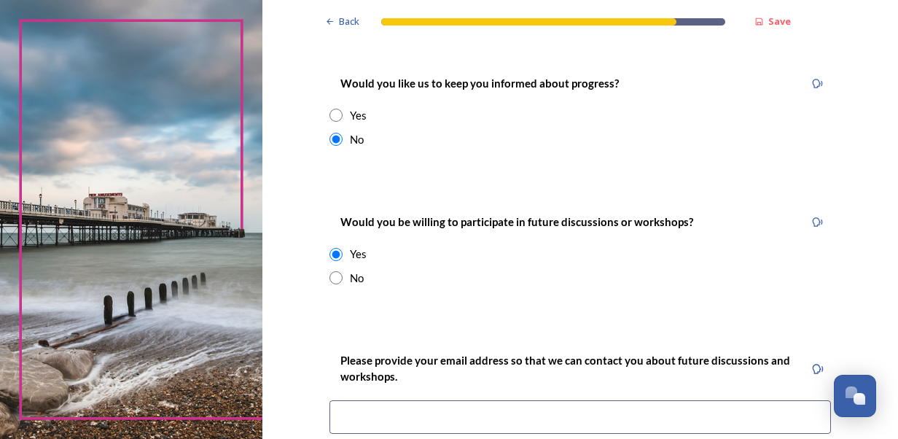
click at [434, 400] on input at bounding box center [581, 417] width 502 height 34
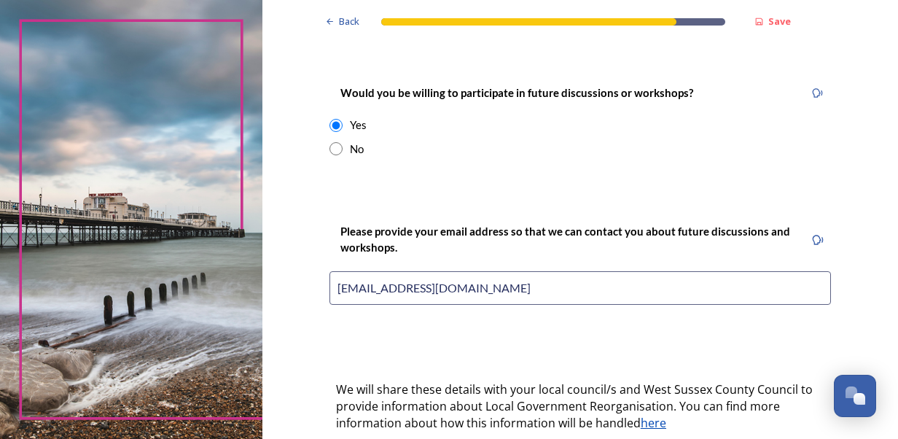
scroll to position [424, 0]
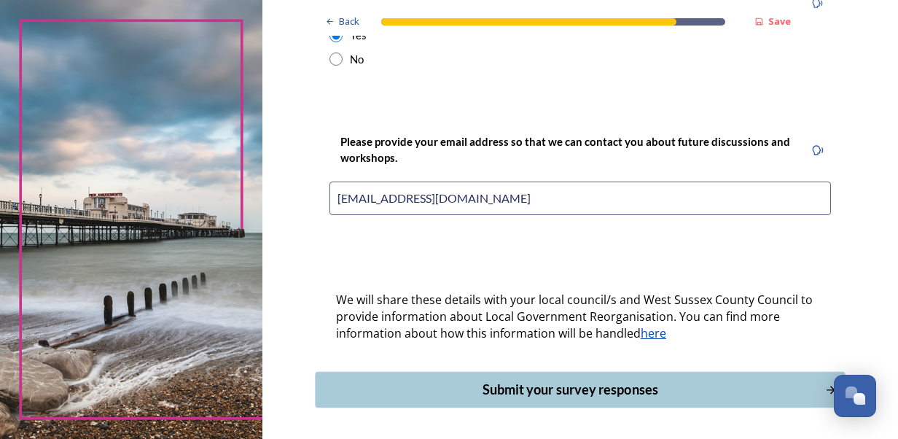
type input "[EMAIL_ADDRESS][DOMAIN_NAME]"
click at [496, 380] on div "Submit your survey responses" at bounding box center [570, 390] width 494 height 20
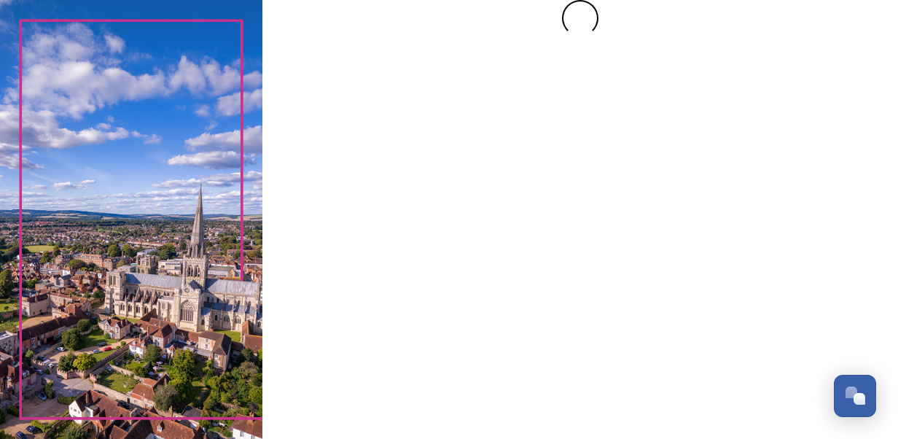
scroll to position [0, 0]
